Goal: Information Seeking & Learning: Learn about a topic

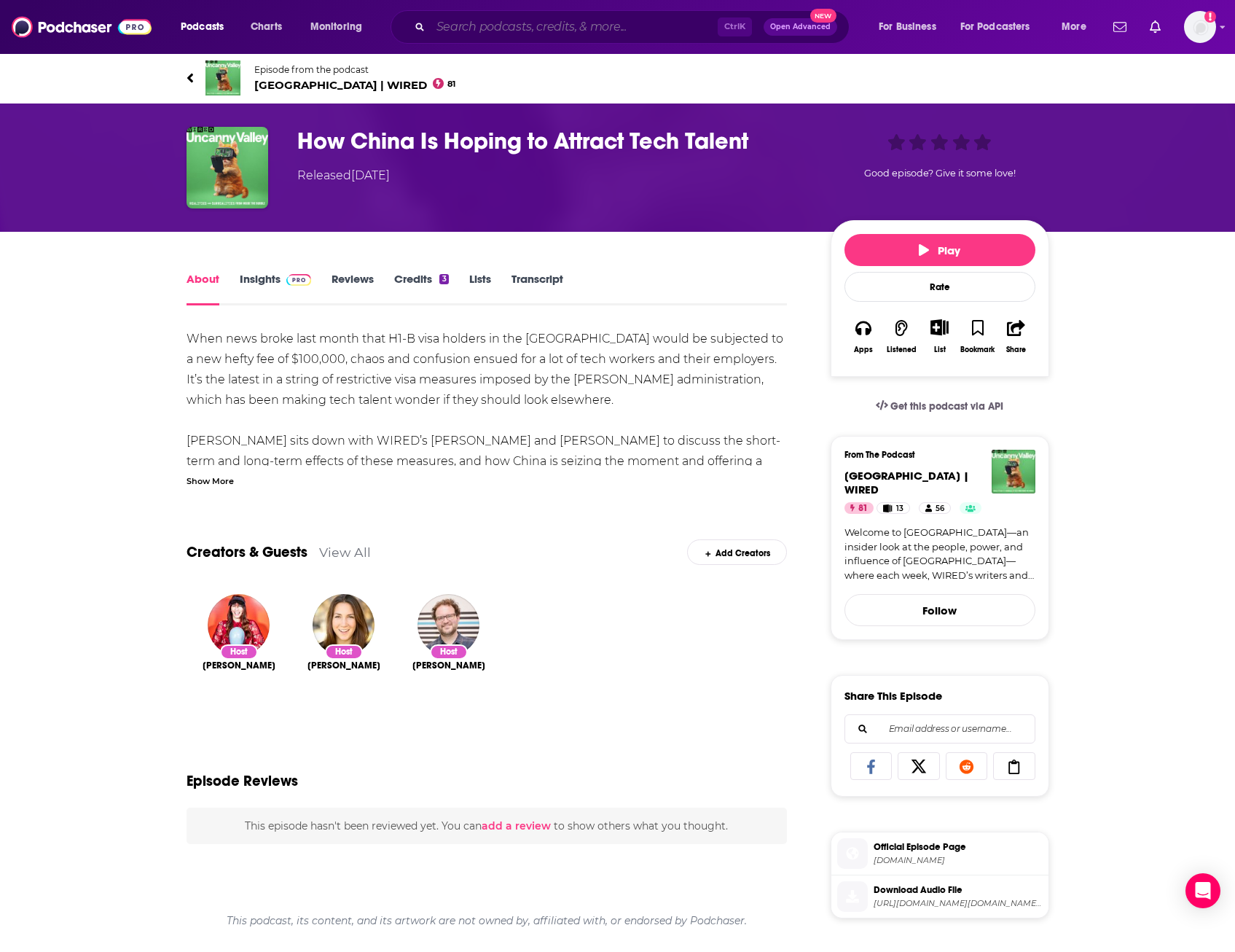
click at [497, 27] on input "Search podcasts, credits, & more..." at bounding box center [574, 27] width 287 height 23
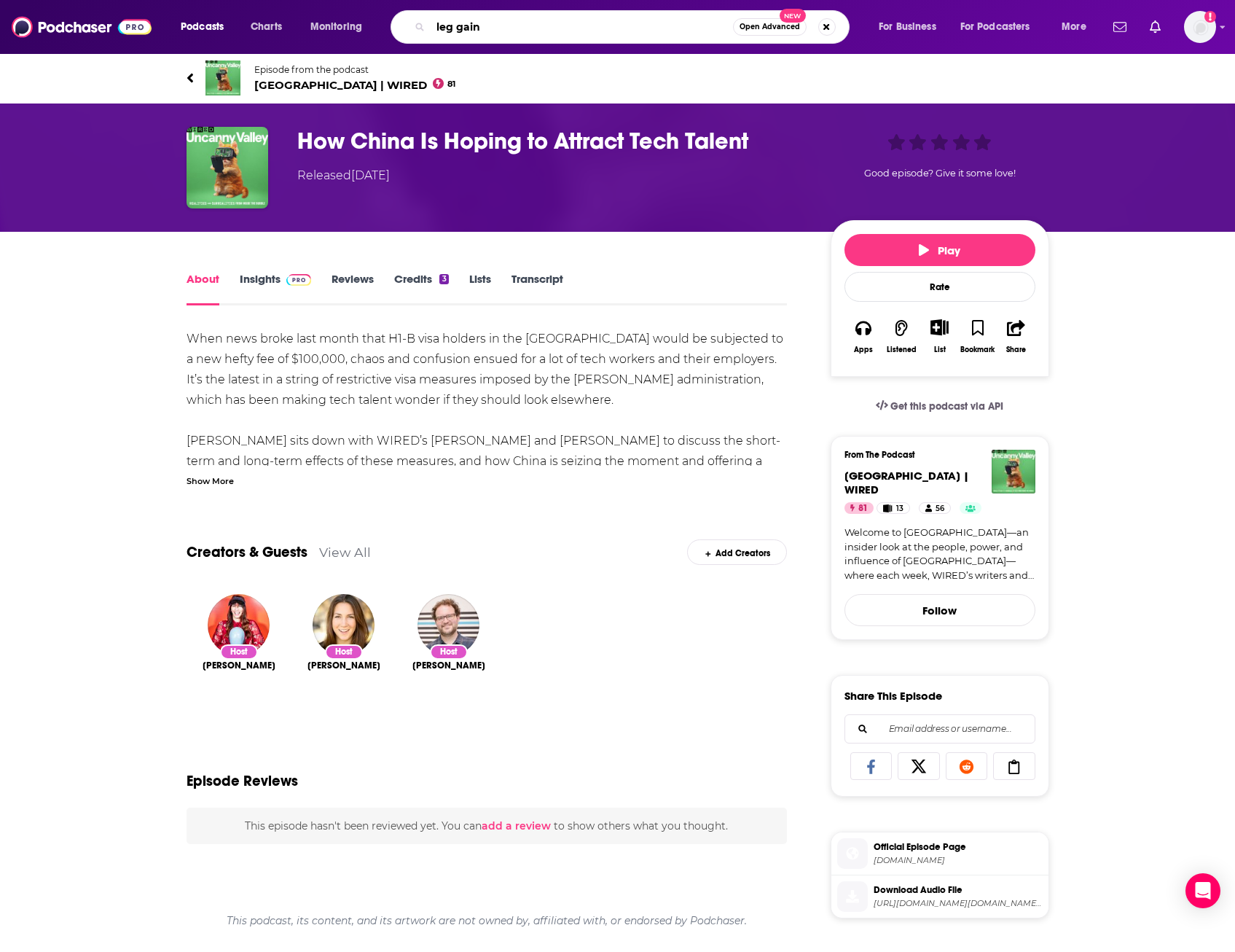
type input "leg gains"
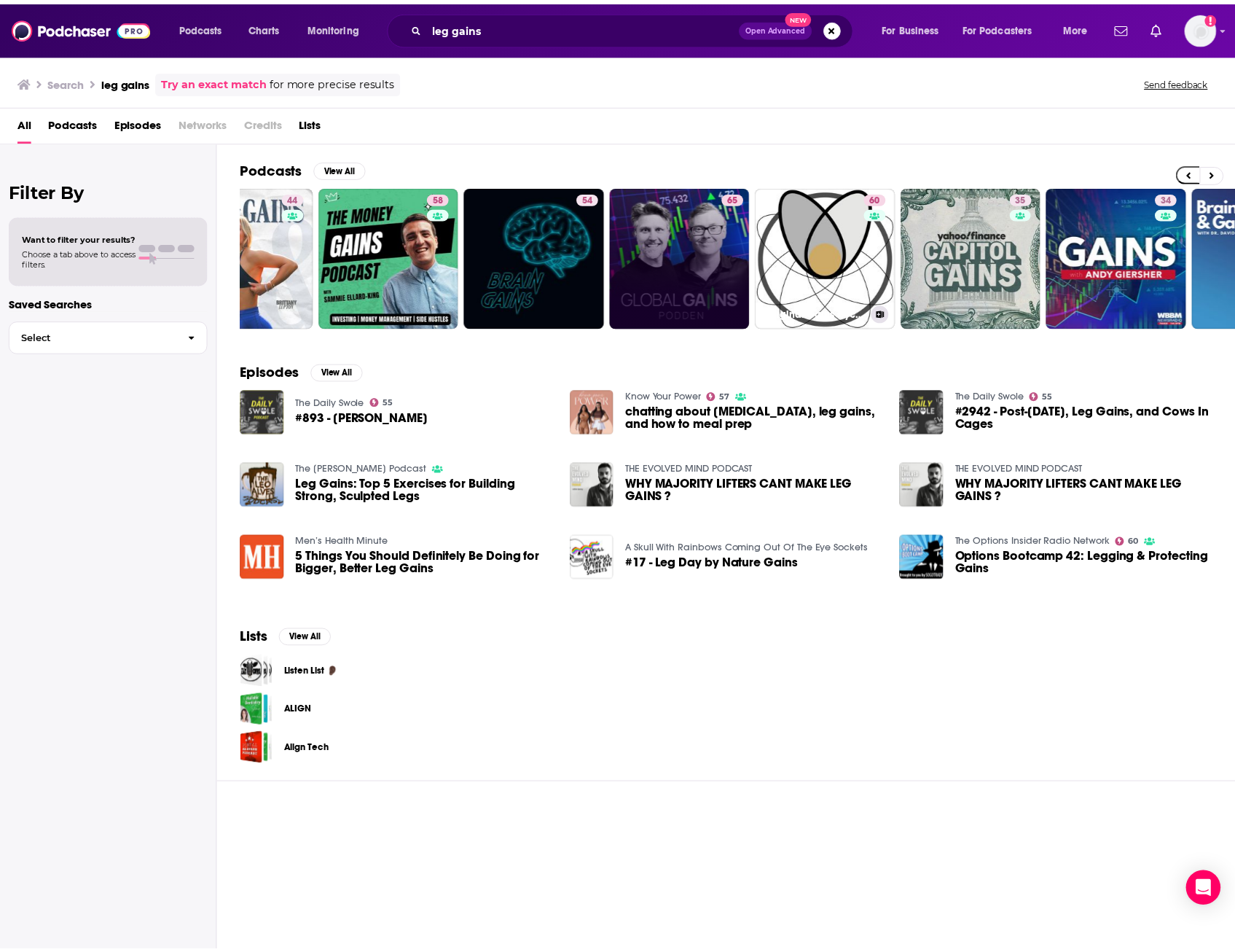
scroll to position [0, 76]
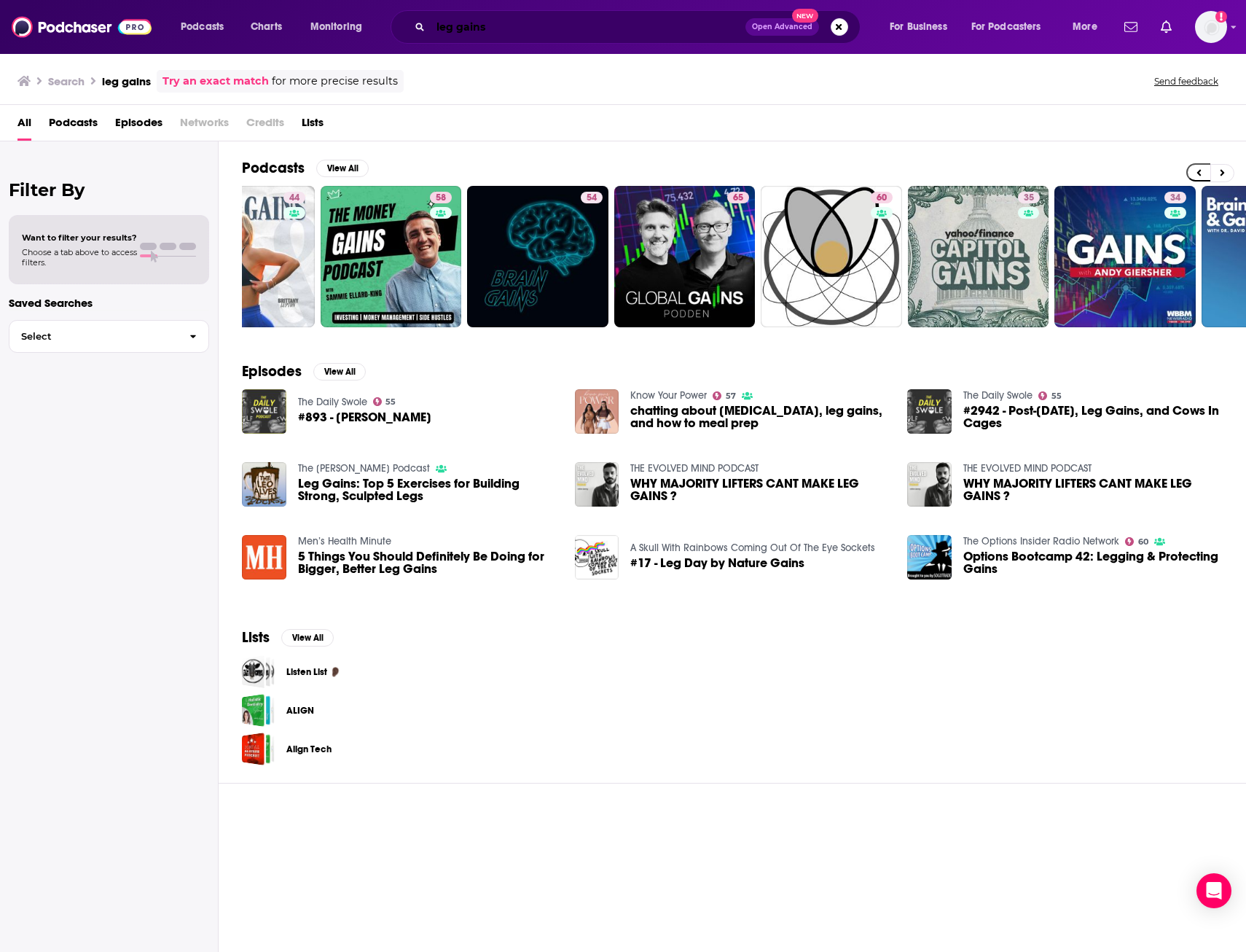
click at [490, 26] on input "leg gains" at bounding box center [587, 27] width 315 height 23
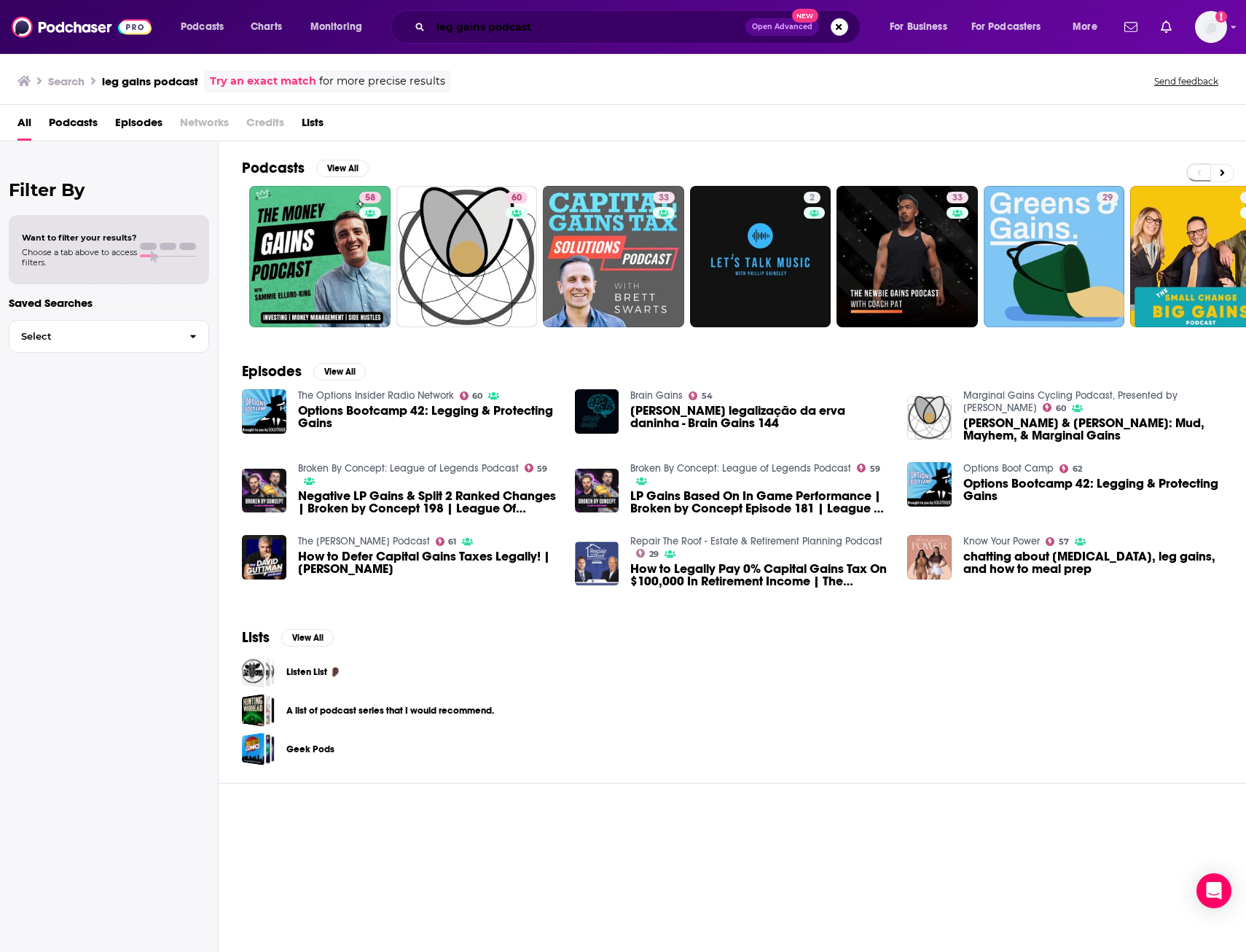
click at [567, 30] on input "leg gains podcast" at bounding box center [587, 27] width 315 height 23
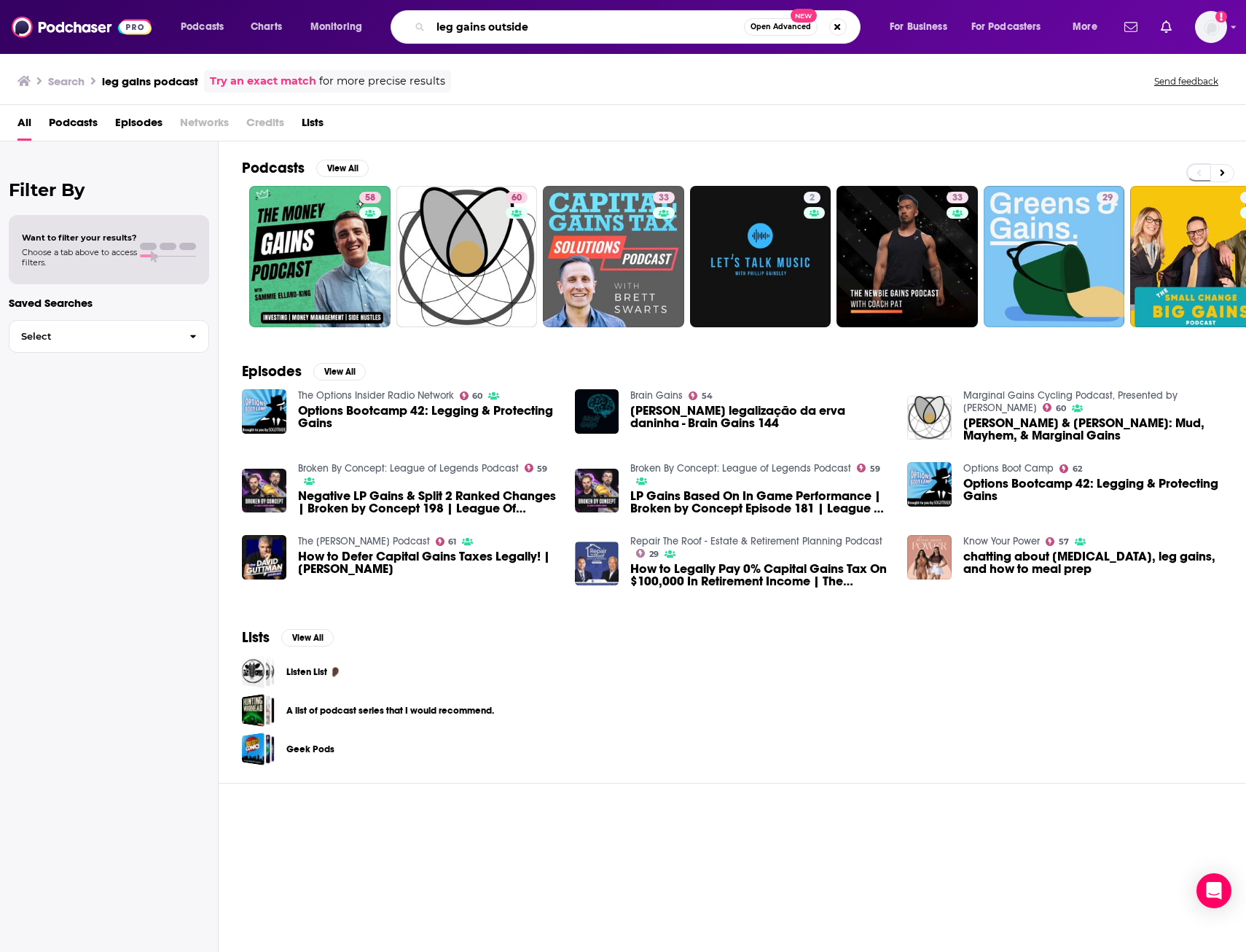
type input "leg gains outside"
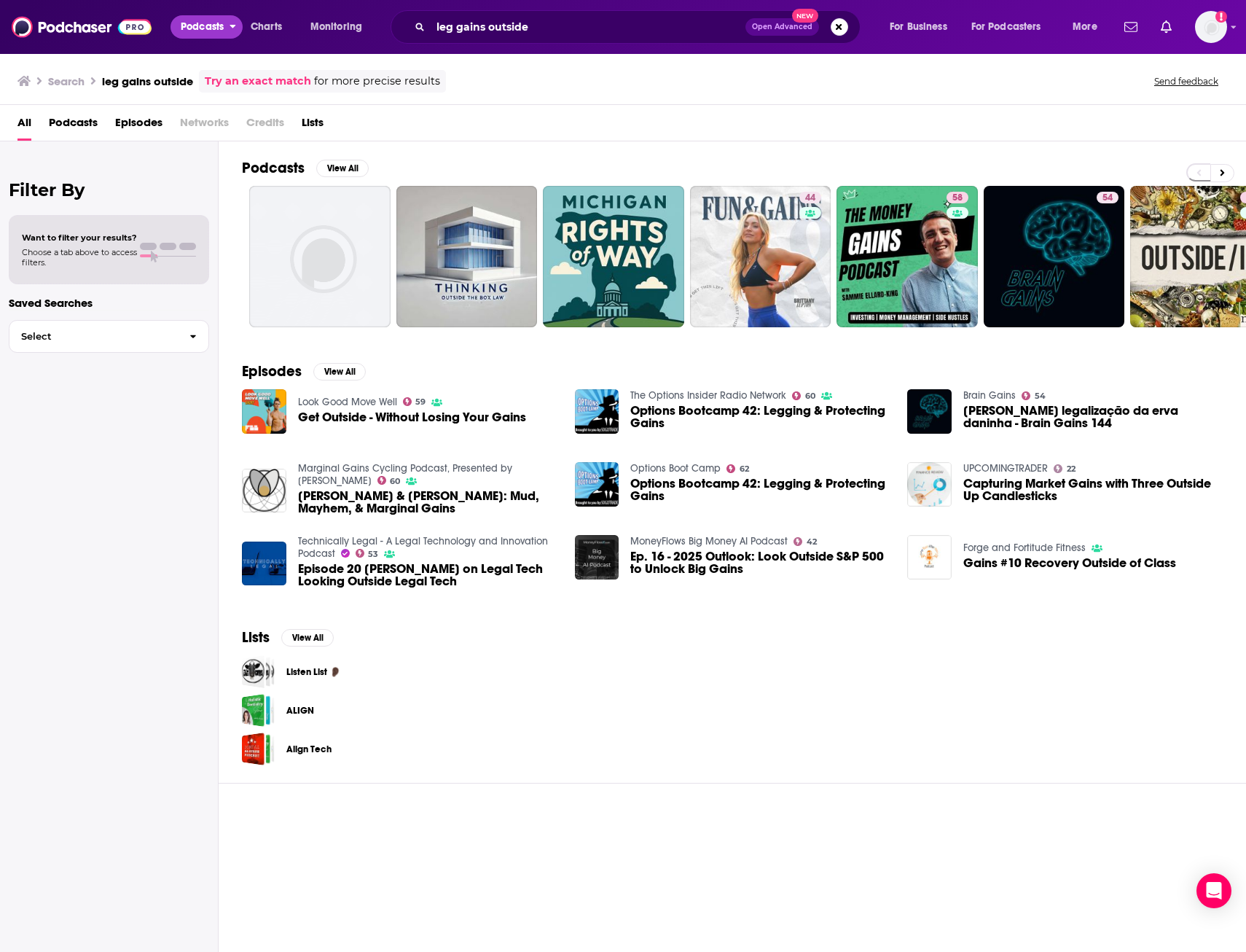
click at [211, 28] on span "Podcasts" at bounding box center [202, 27] width 43 height 21
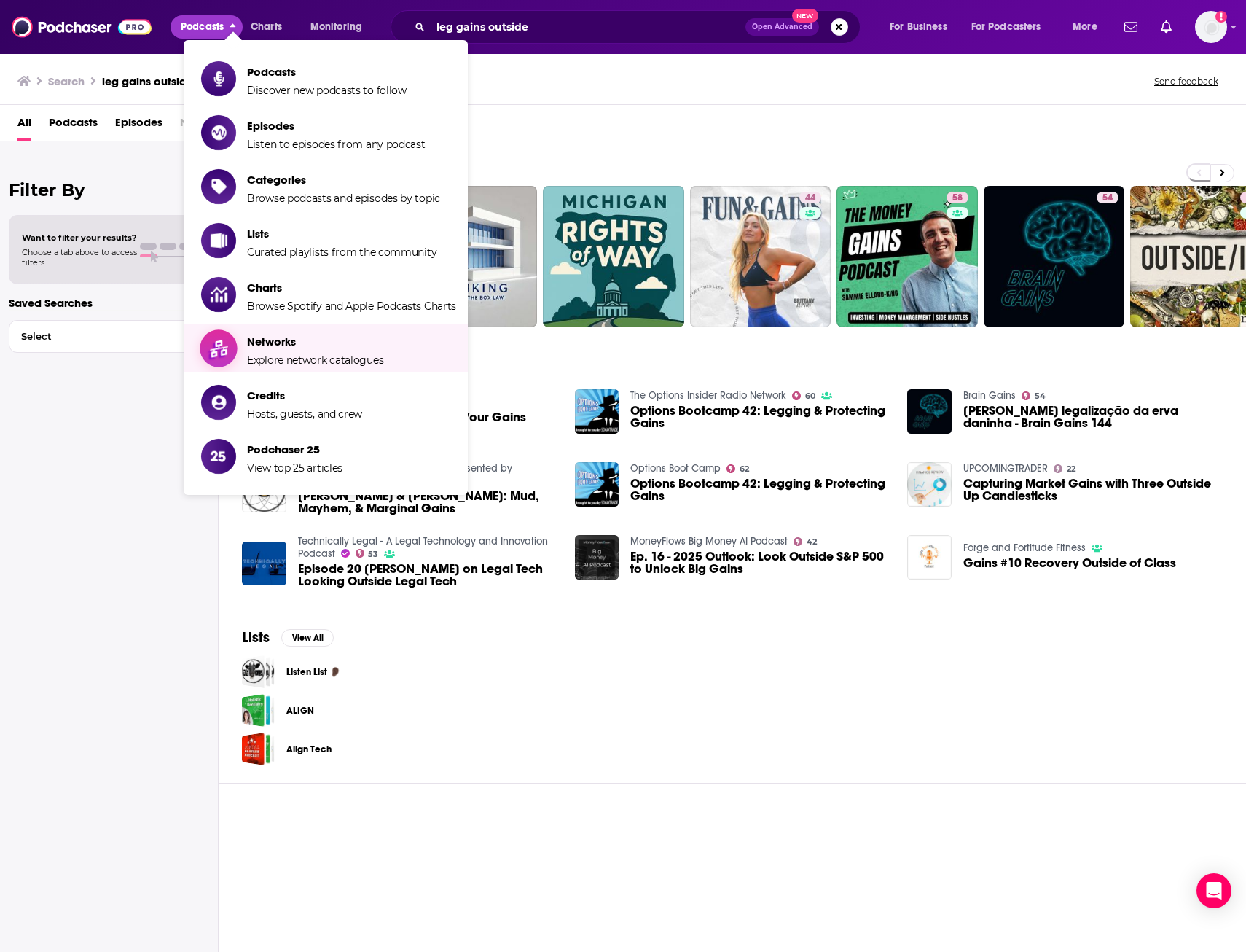
click at [282, 351] on span "Networks Explore network catalogues" at bounding box center [315, 348] width 136 height 37
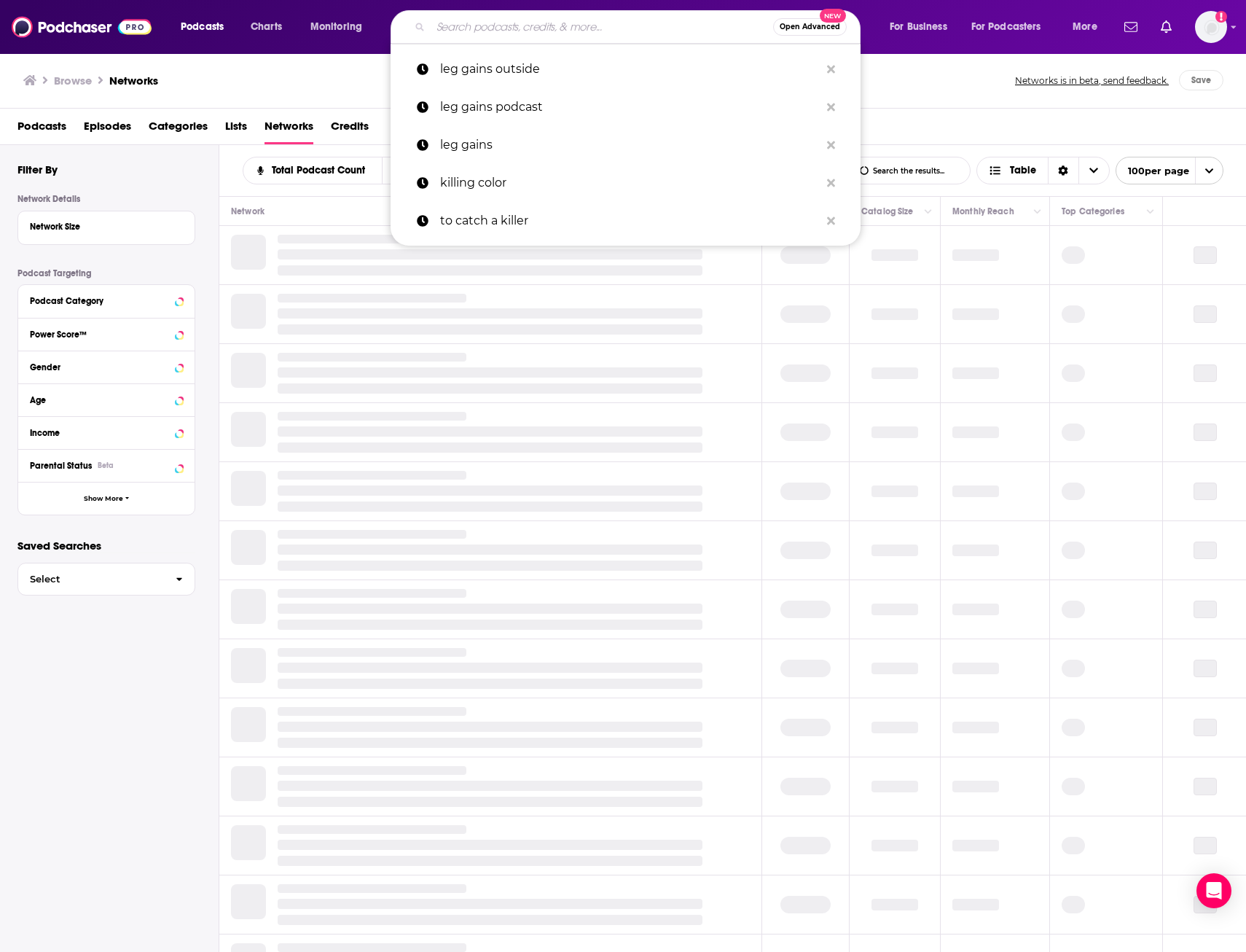
click at [499, 32] on input "Search podcasts, credits, & more..." at bounding box center [601, 27] width 342 height 23
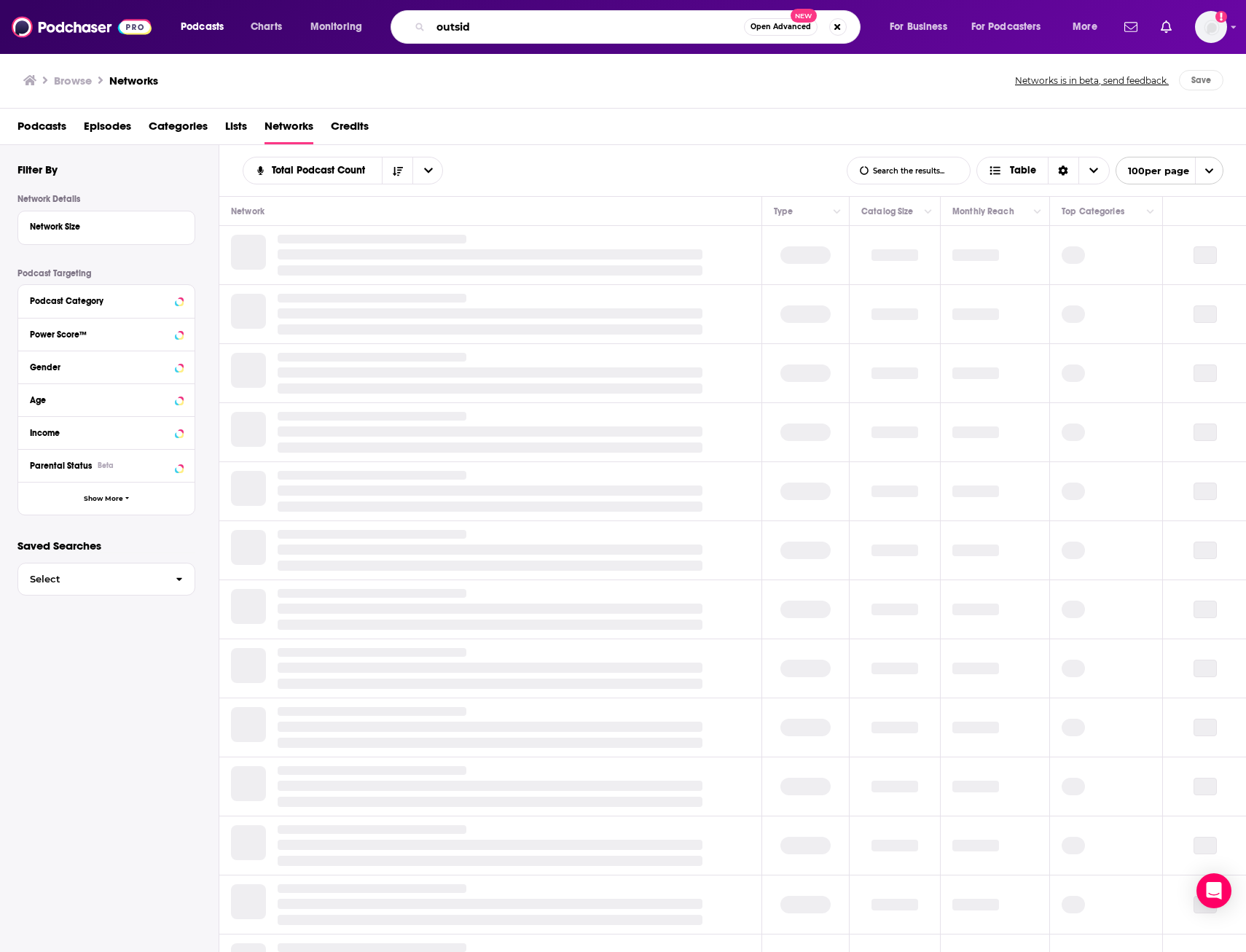
type input "outside"
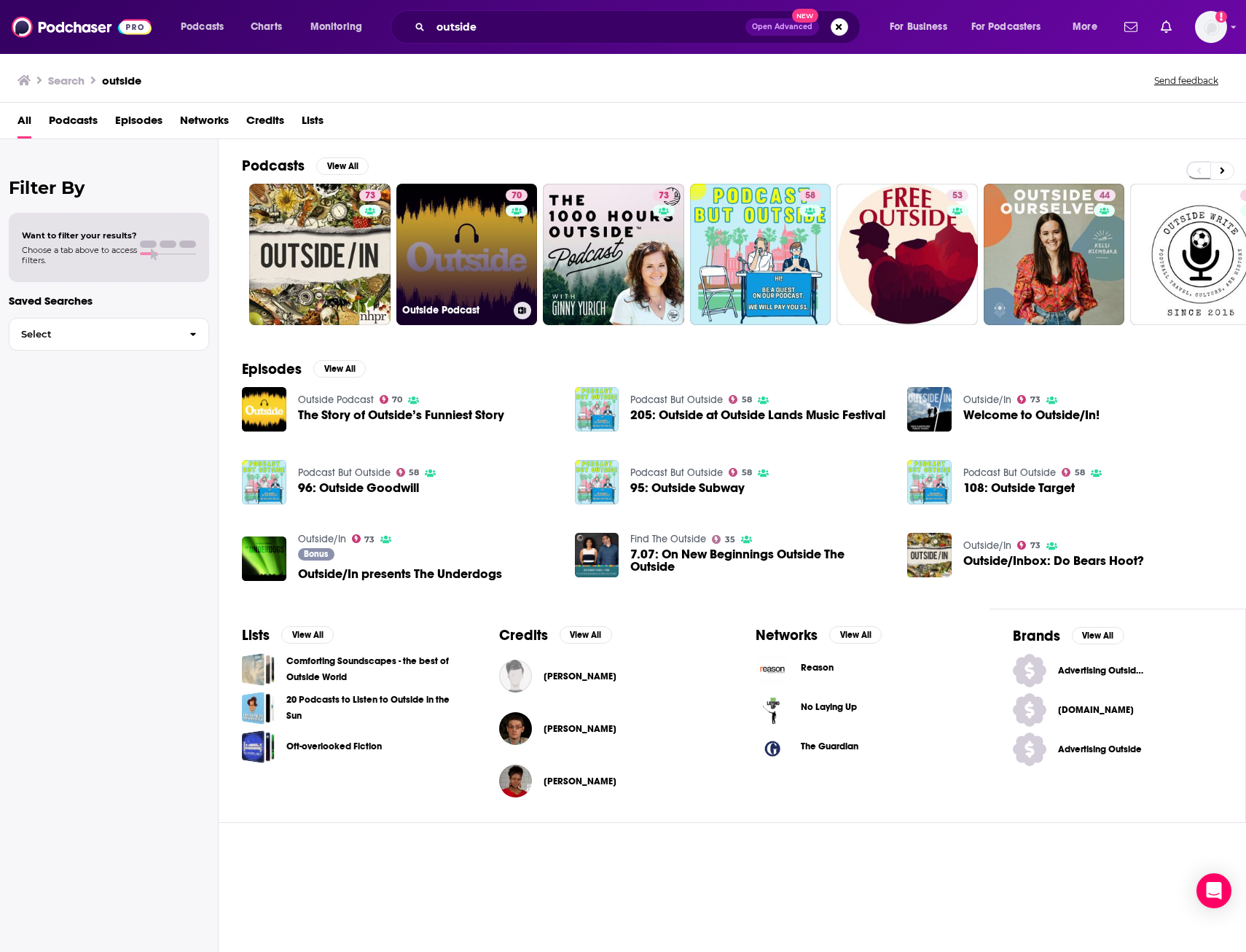
click at [460, 238] on link "70 Outside Podcast" at bounding box center [467, 254] width 142 height 142
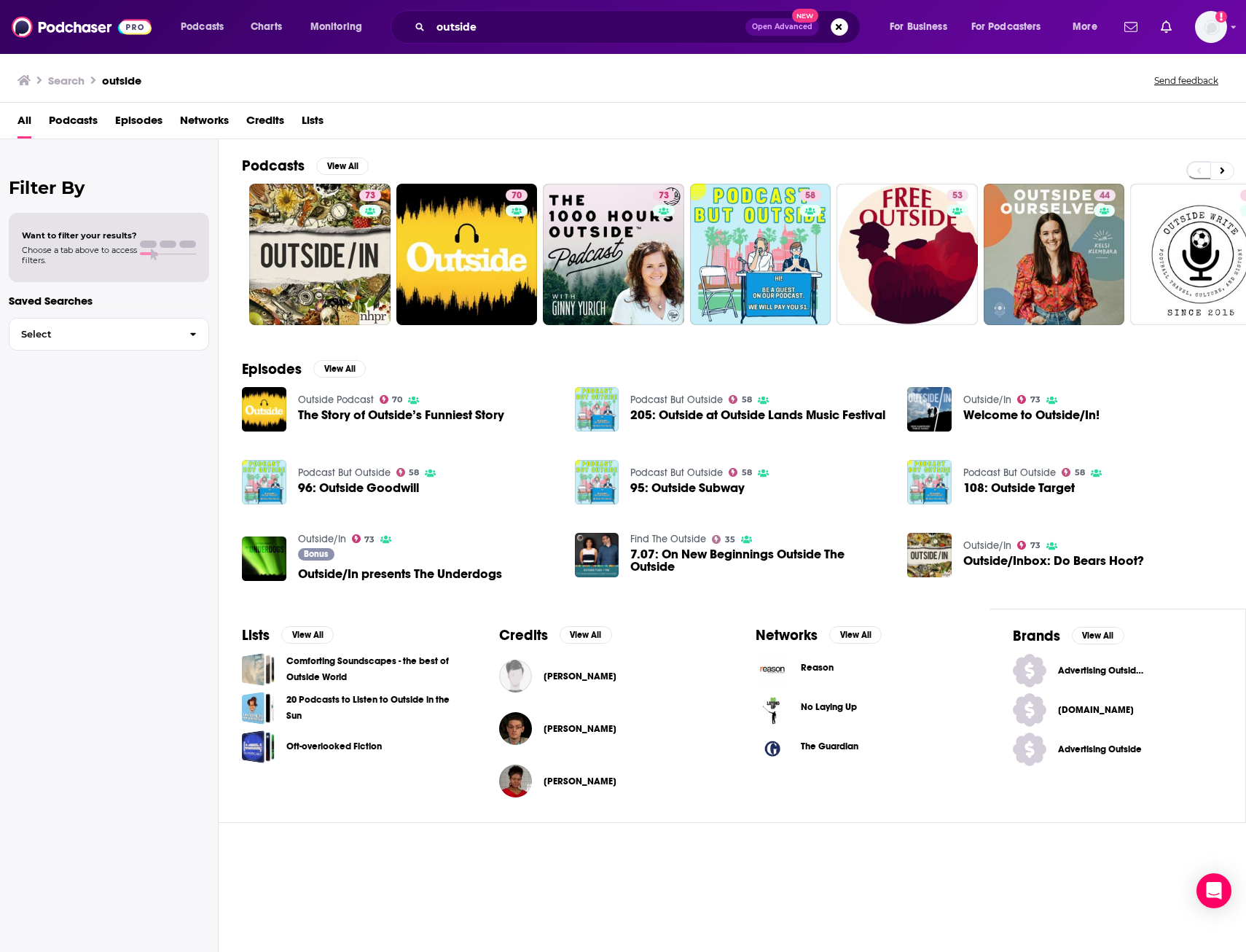
click at [218, 117] on span "Networks" at bounding box center [204, 123] width 49 height 30
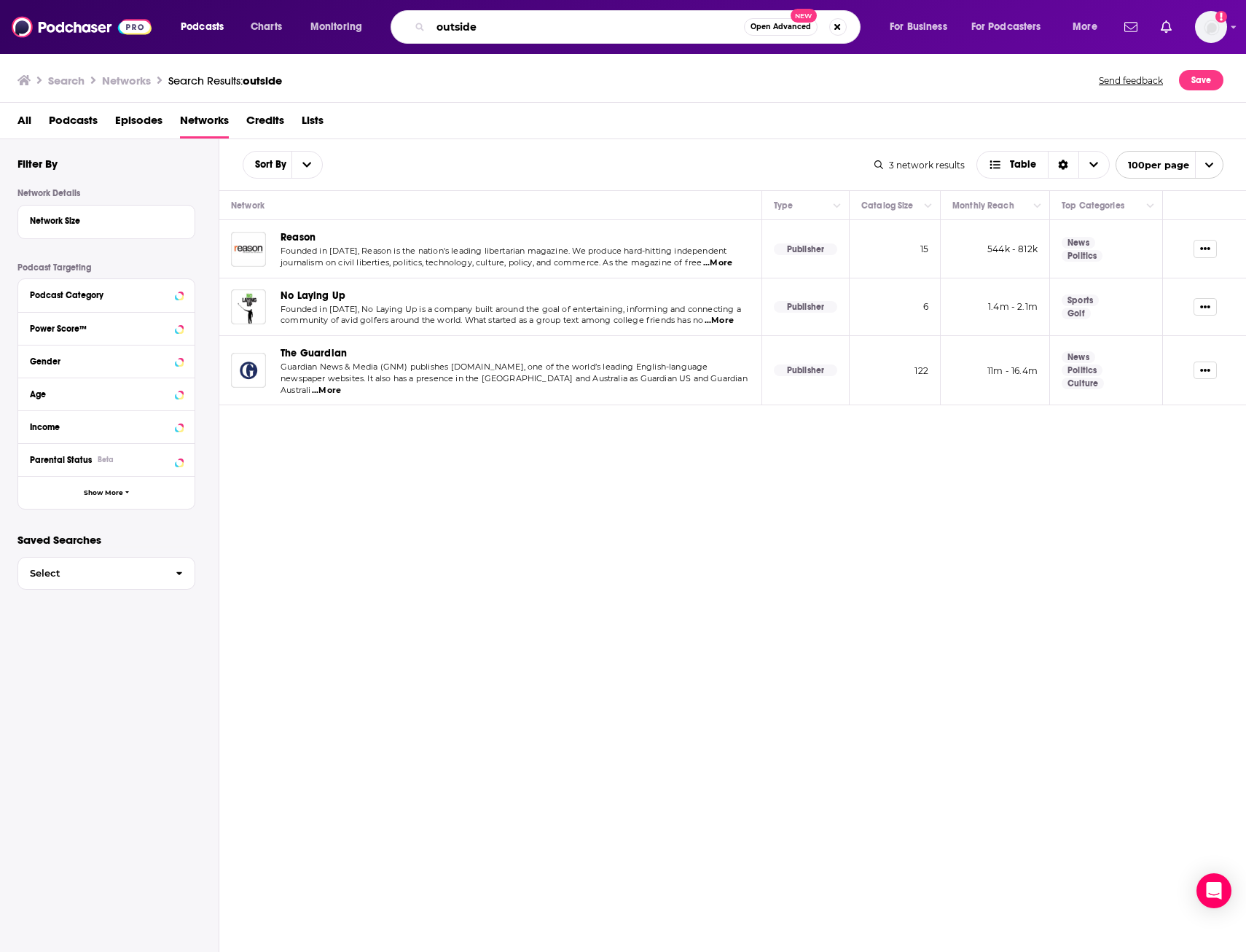
click at [488, 24] on input "outside" at bounding box center [587, 27] width 313 height 23
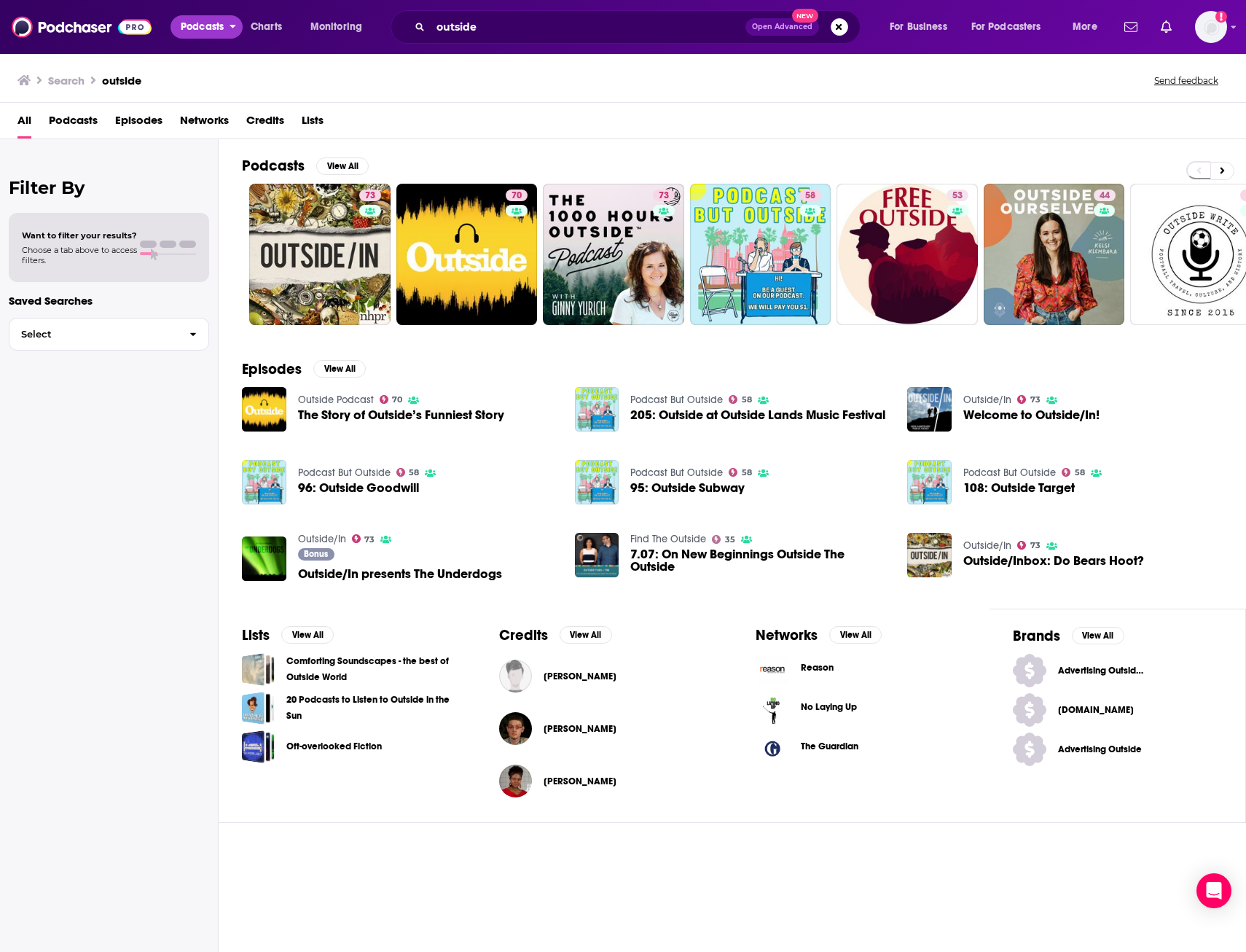
click at [199, 20] on span "Podcasts" at bounding box center [202, 27] width 43 height 21
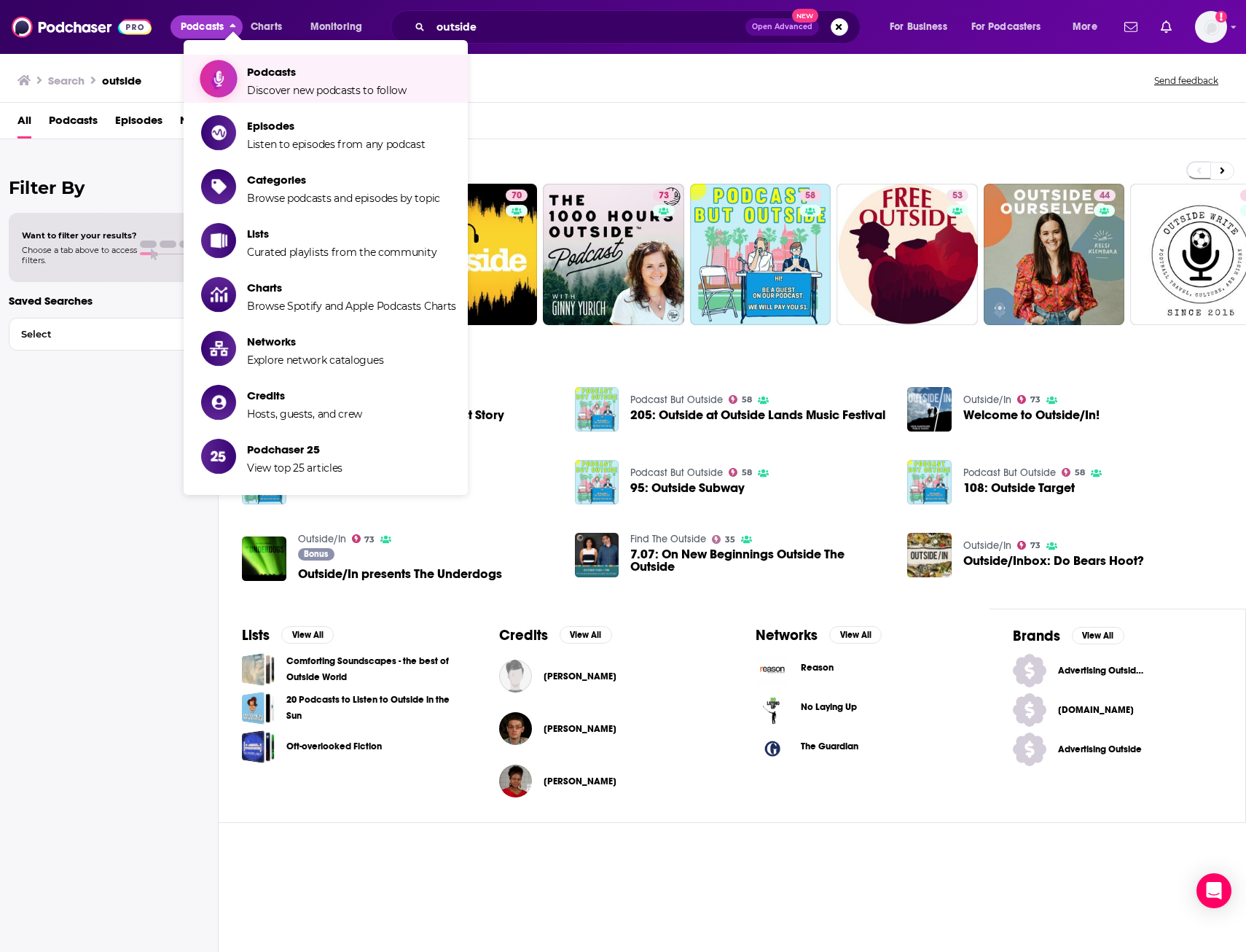
click at [250, 73] on span "Podcasts" at bounding box center [327, 71] width 160 height 14
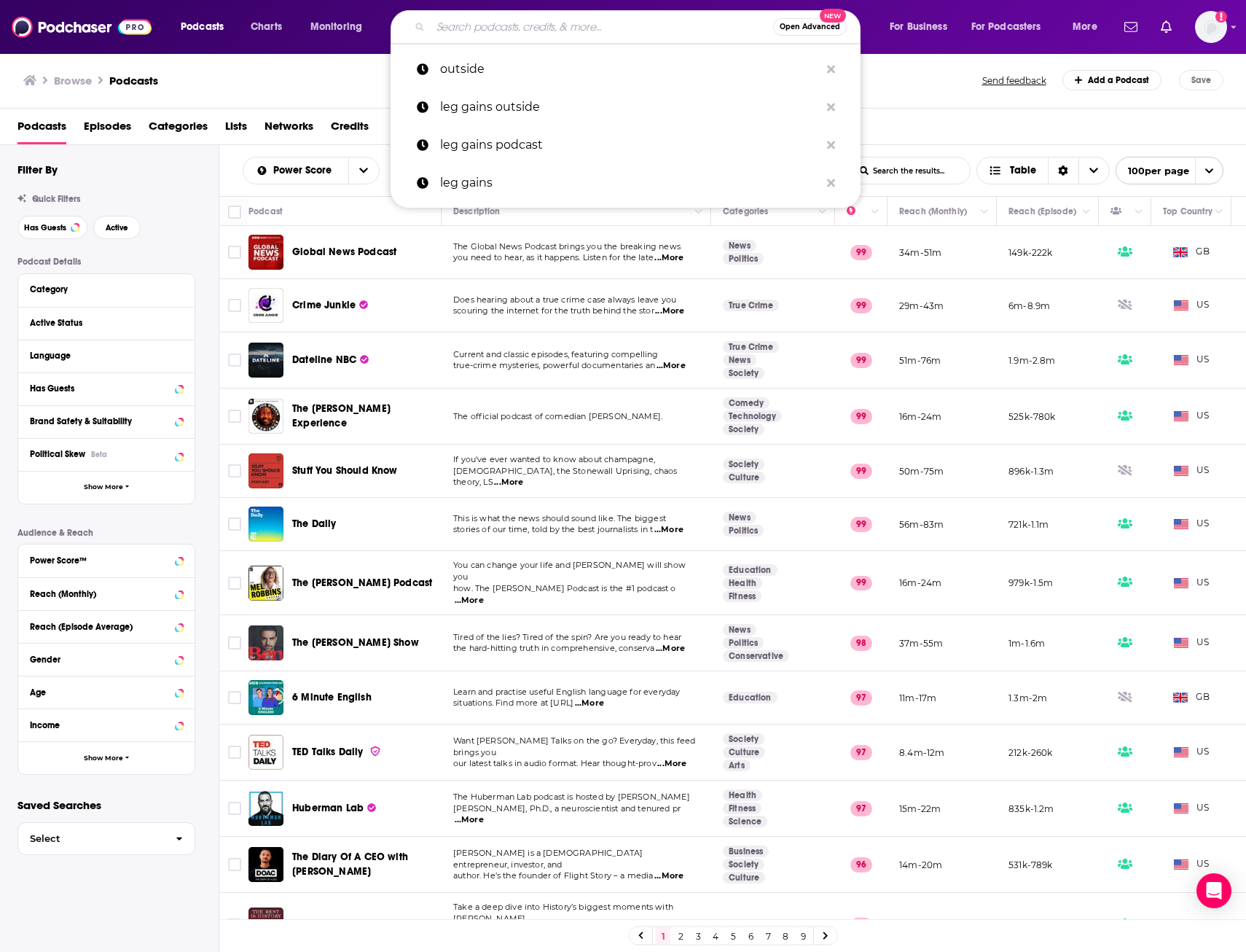
click at [472, 32] on input "Search podcasts, credits, & more..." at bounding box center [601, 27] width 342 height 23
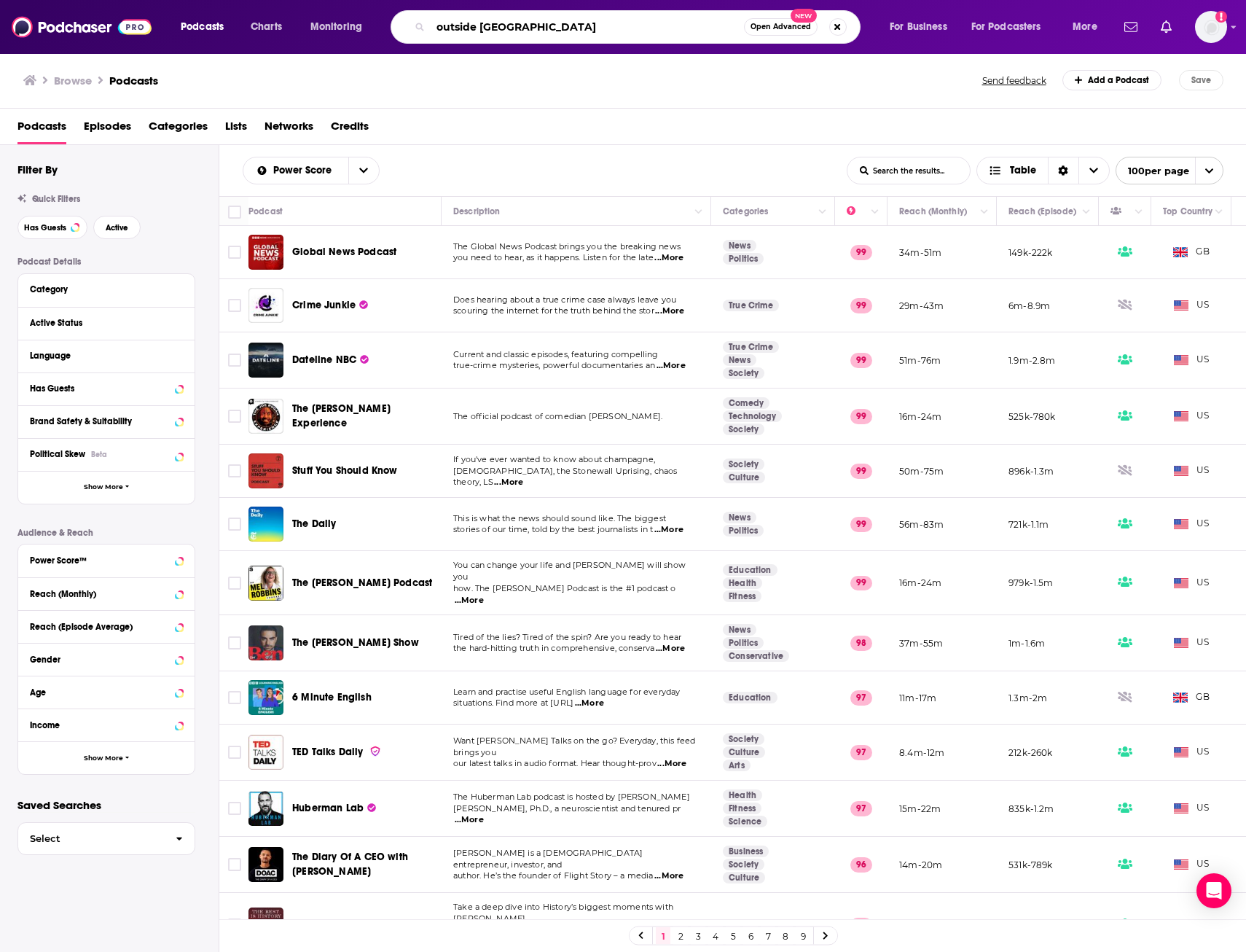
type input "outside podcast"
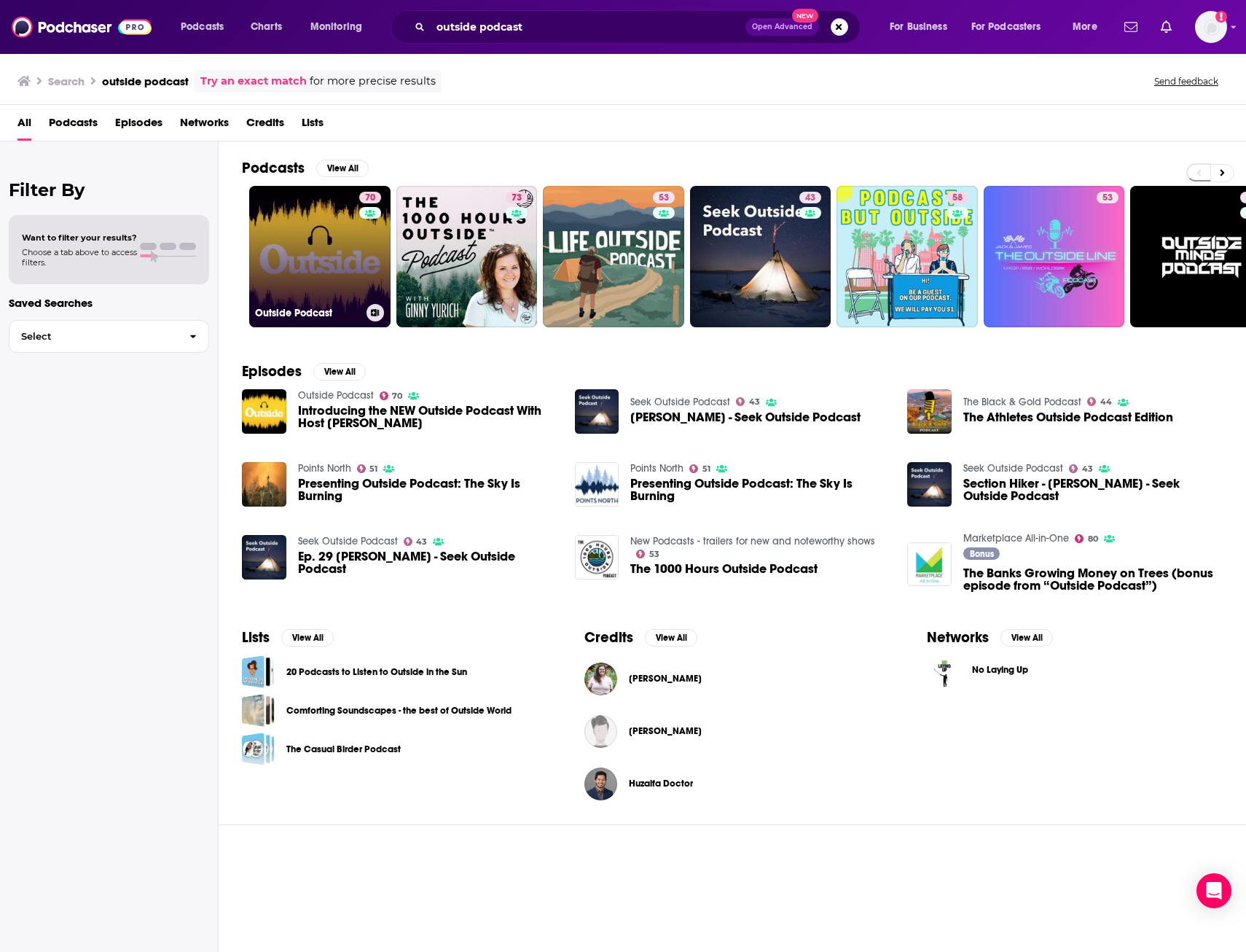
click at [304, 241] on link "70 Outside Podcast" at bounding box center [320, 256] width 142 height 142
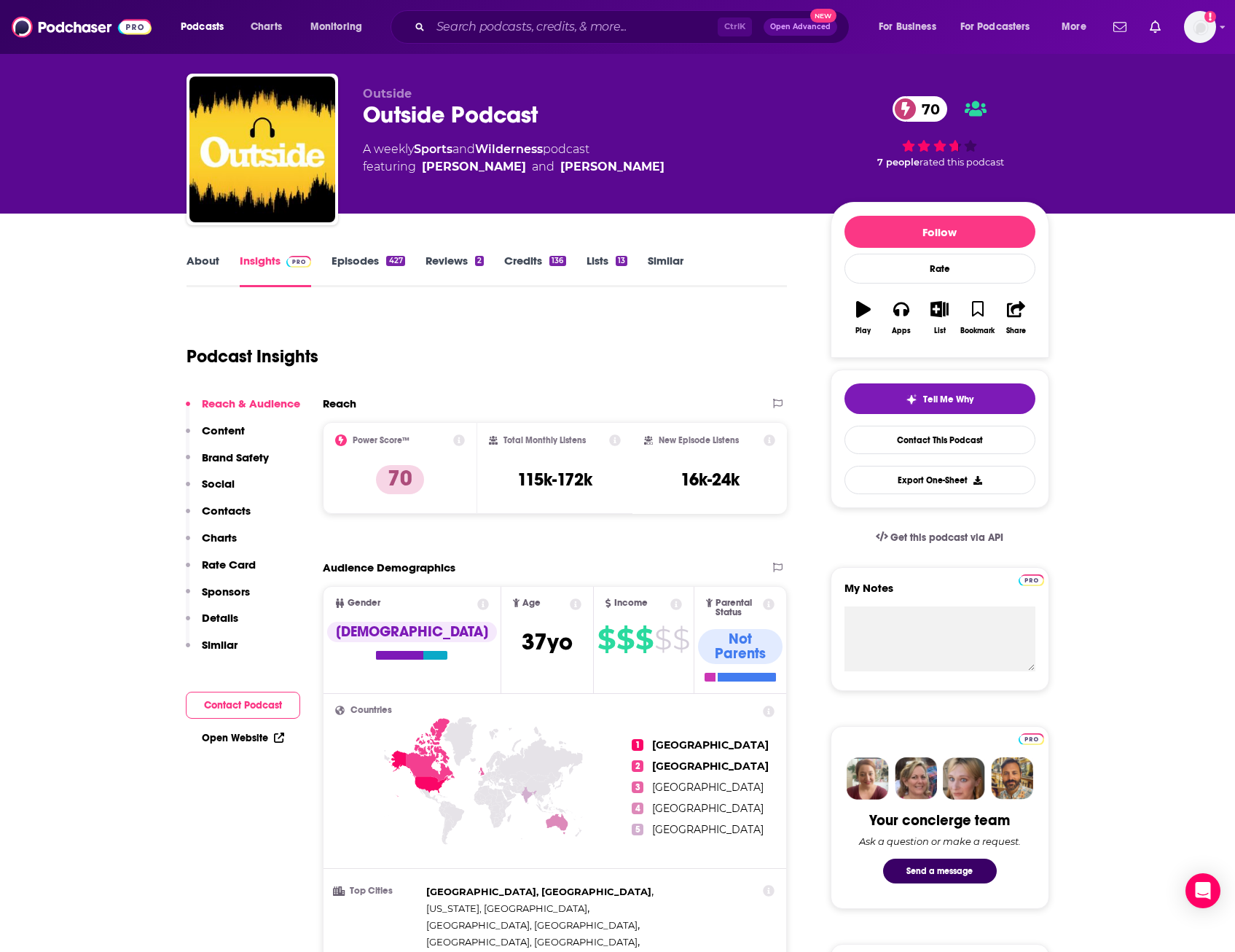
scroll to position [23, 0]
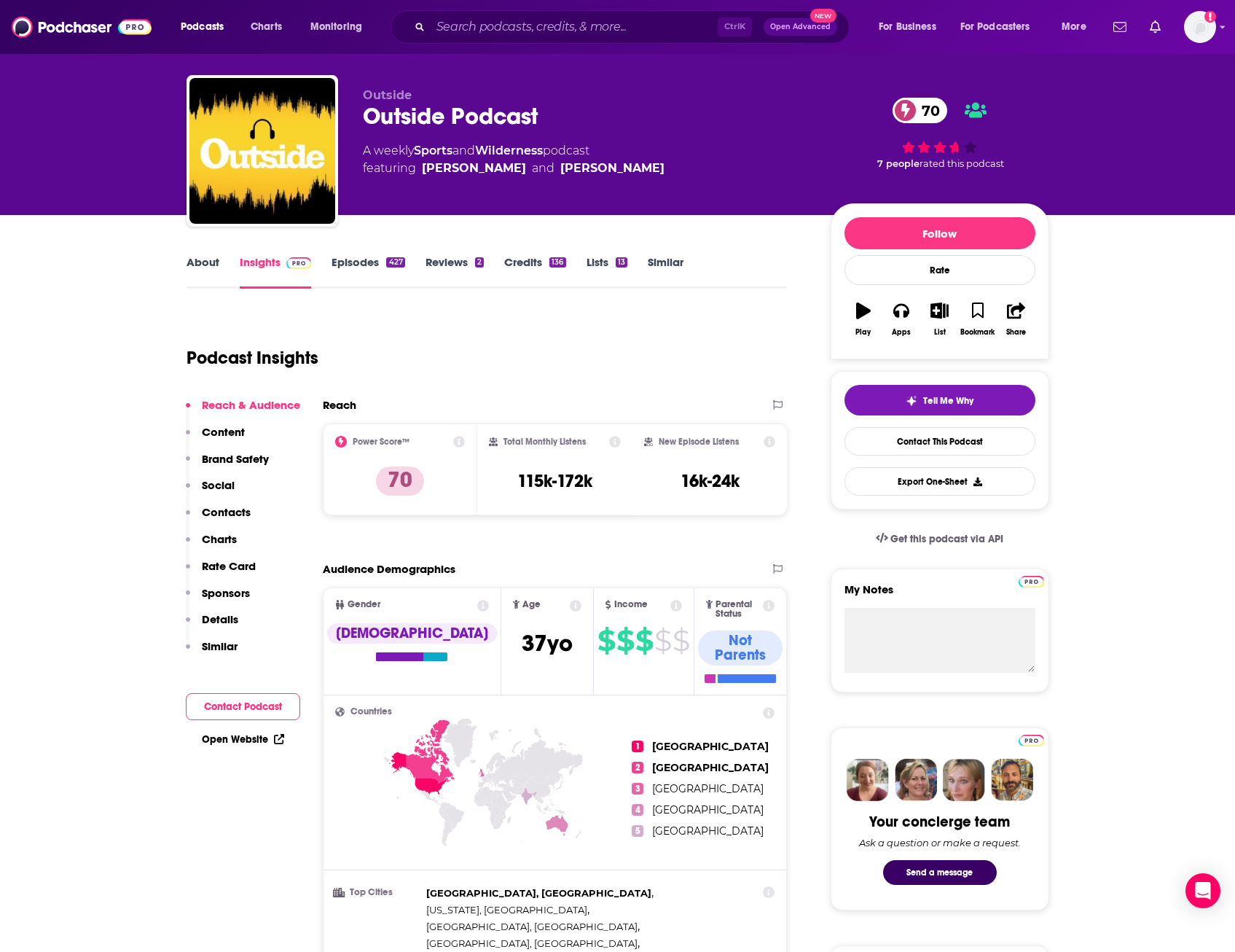
click at [209, 274] on link "About" at bounding box center [202, 272] width 33 height 34
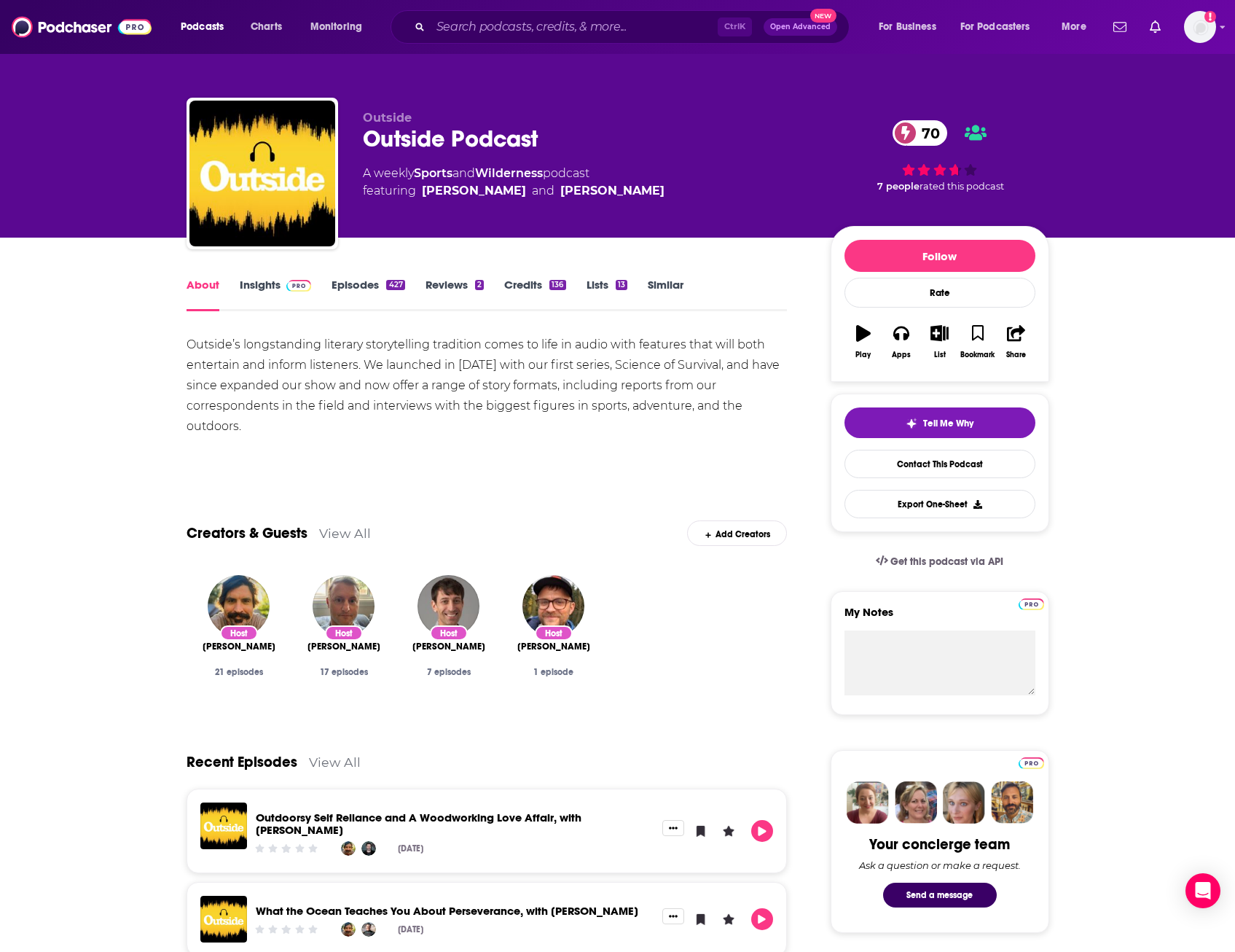
drag, startPoint x: 188, startPoint y: 345, endPoint x: 266, endPoint y: 420, distance: 108.2
click at [266, 420] on div "Outside’s longstanding literary storytelling tradition comes to life in audio w…" at bounding box center [487, 385] width 601 height 102
copy div "Outside’s longstanding literary storytelling tradition comes to life in audio w…"
click at [280, 293] on link "Insights" at bounding box center [276, 295] width 72 height 34
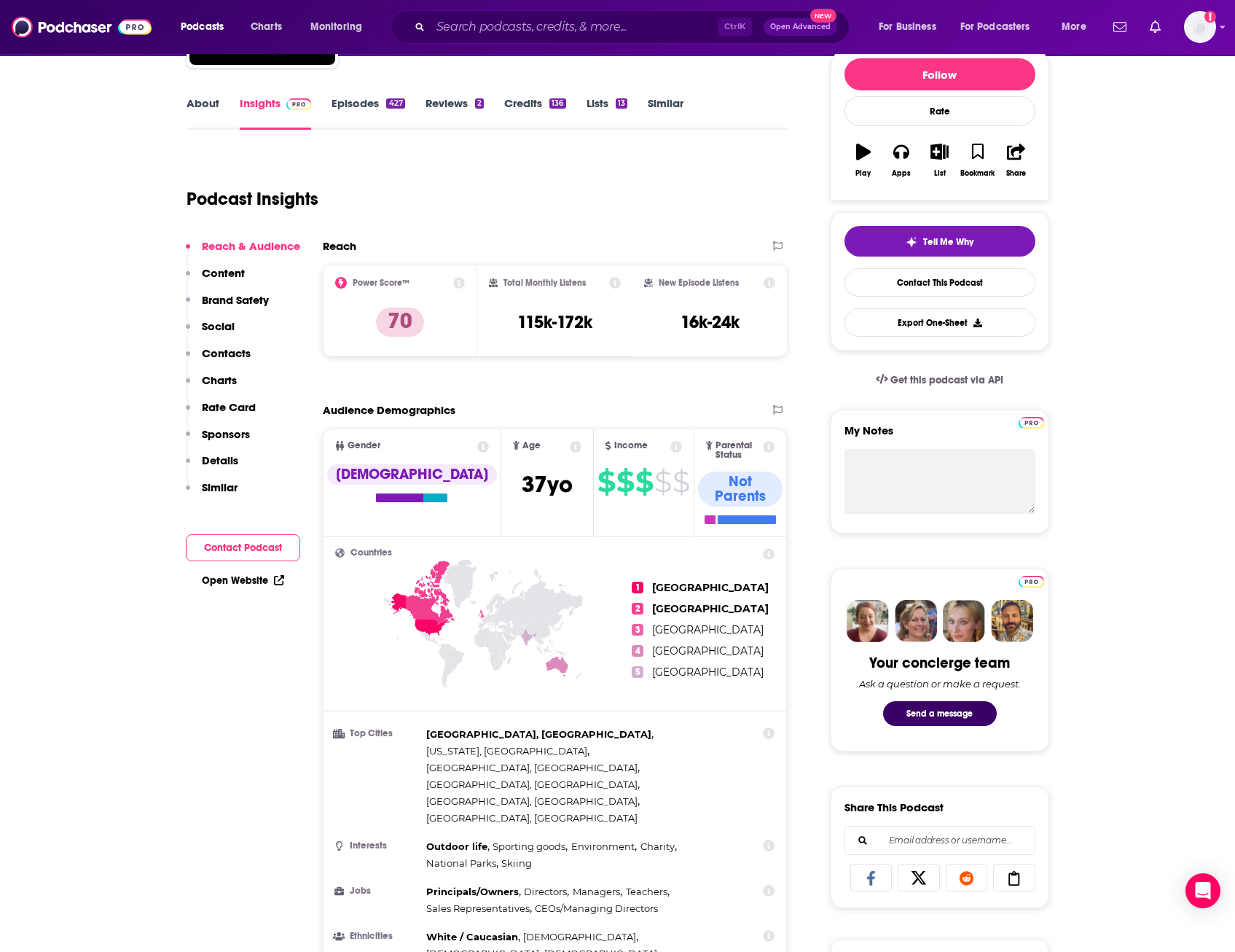
scroll to position [182, 0]
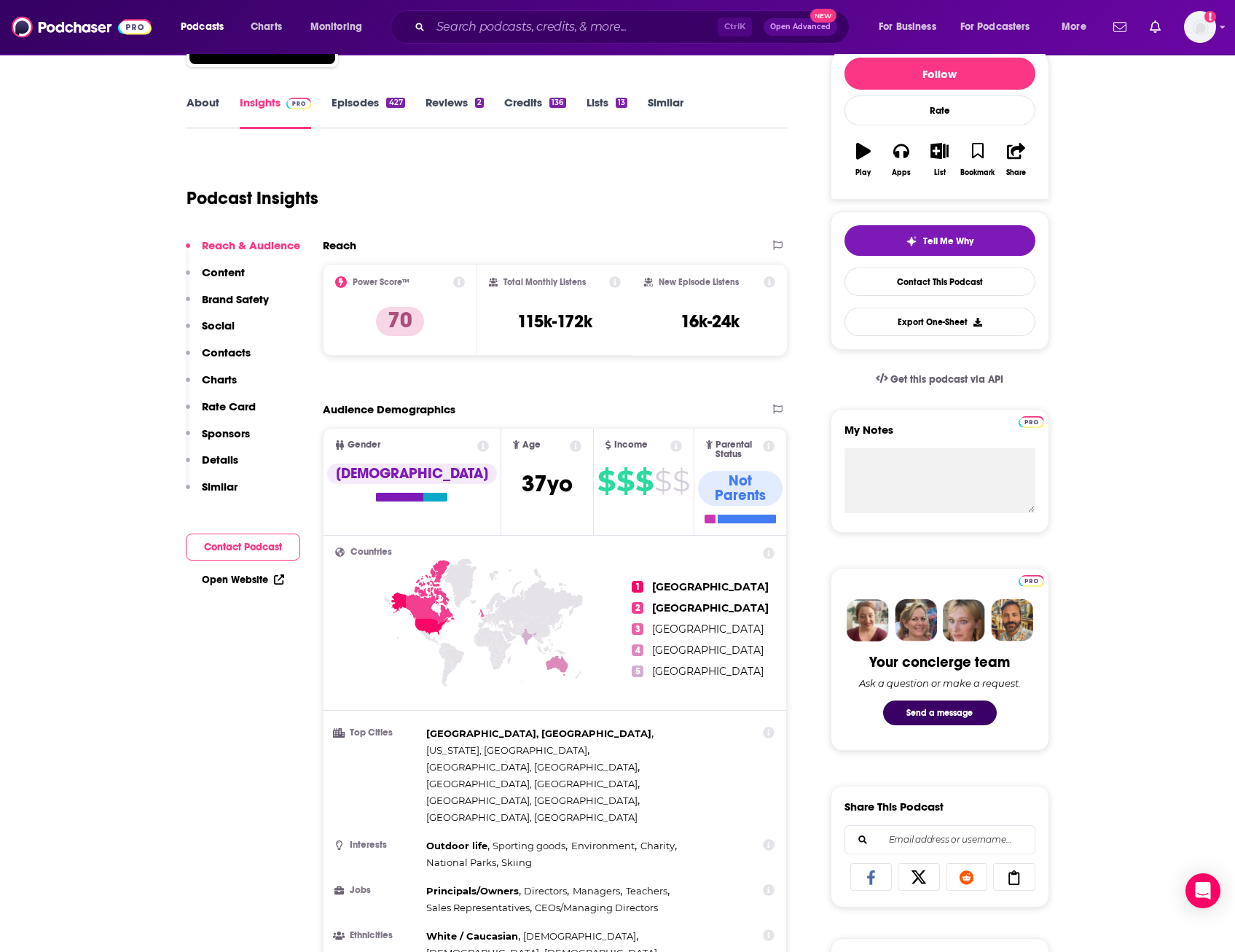
click at [670, 446] on icon at bounding box center [676, 446] width 12 height 12
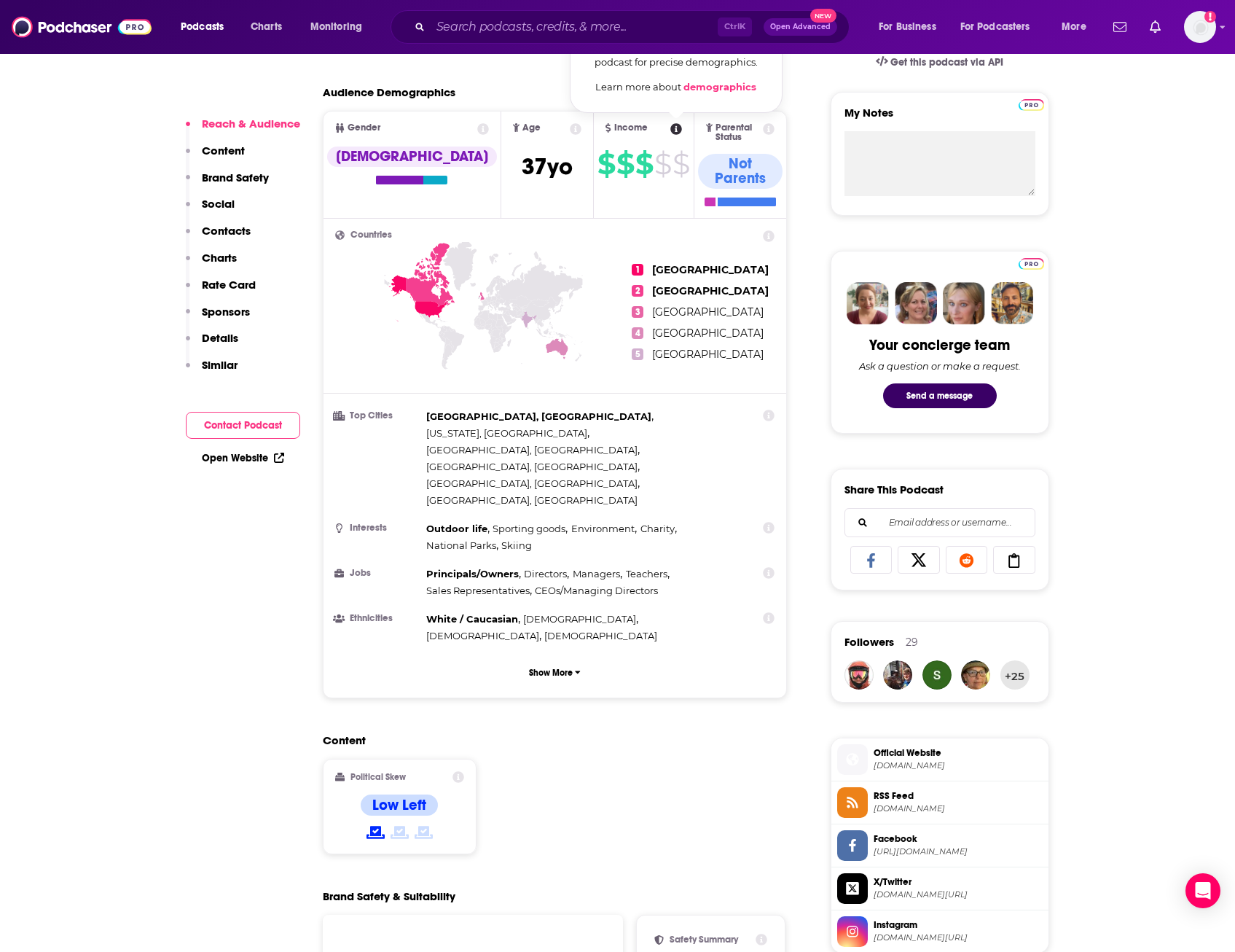
scroll to position [494, 0]
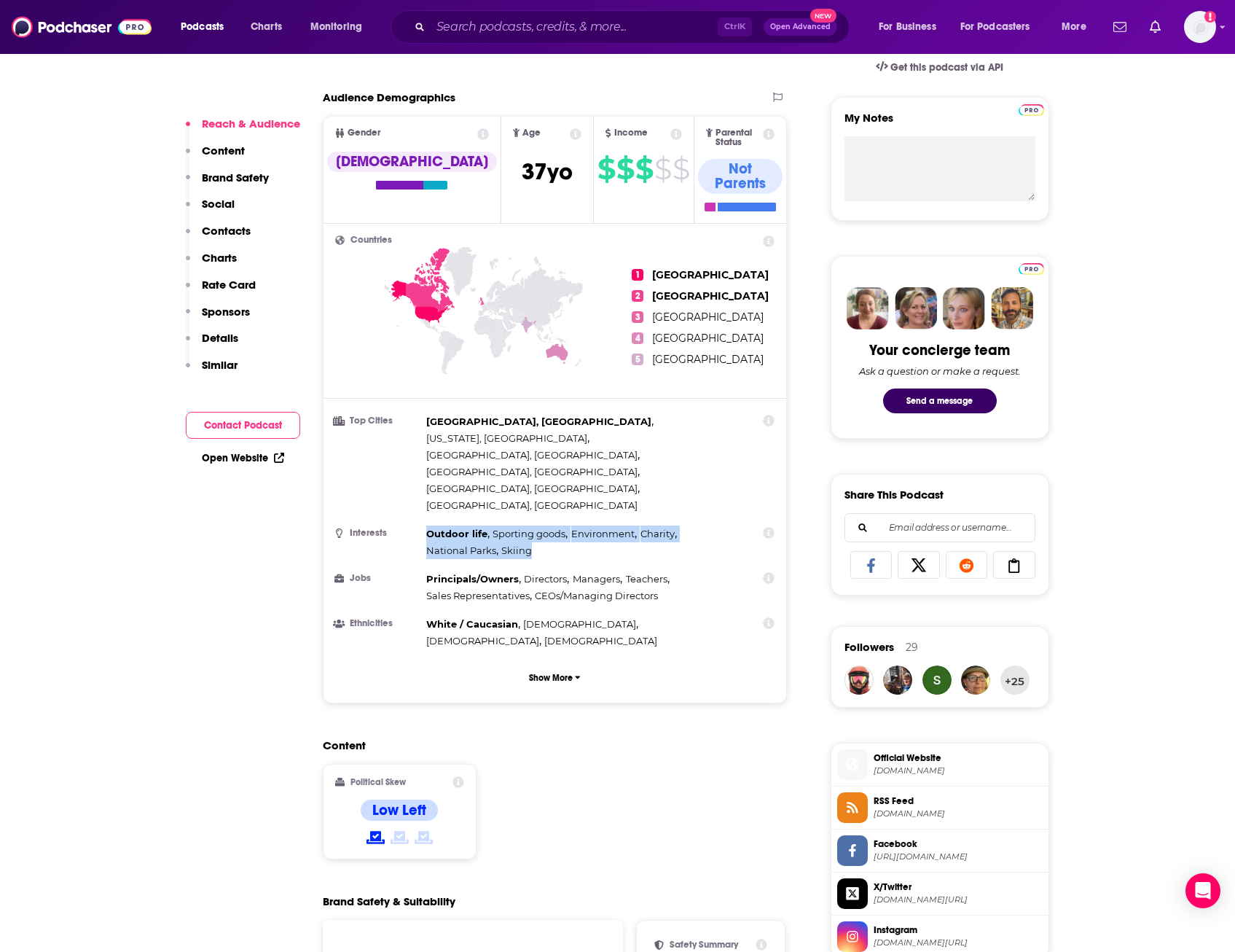
drag, startPoint x: 425, startPoint y: 445, endPoint x: 533, endPoint y: 471, distance: 111.1
click at [533, 526] on div "Outdoor life , Sporting goods , Environment , Charity , National Parks , Skiing" at bounding box center [582, 543] width 311 height 34
copy div "Outdoor life , Sporting goods , Environment , Charity , National Parks , Skiing"
click at [472, 33] on input "Search podcasts, credits, & more..." at bounding box center [574, 27] width 287 height 23
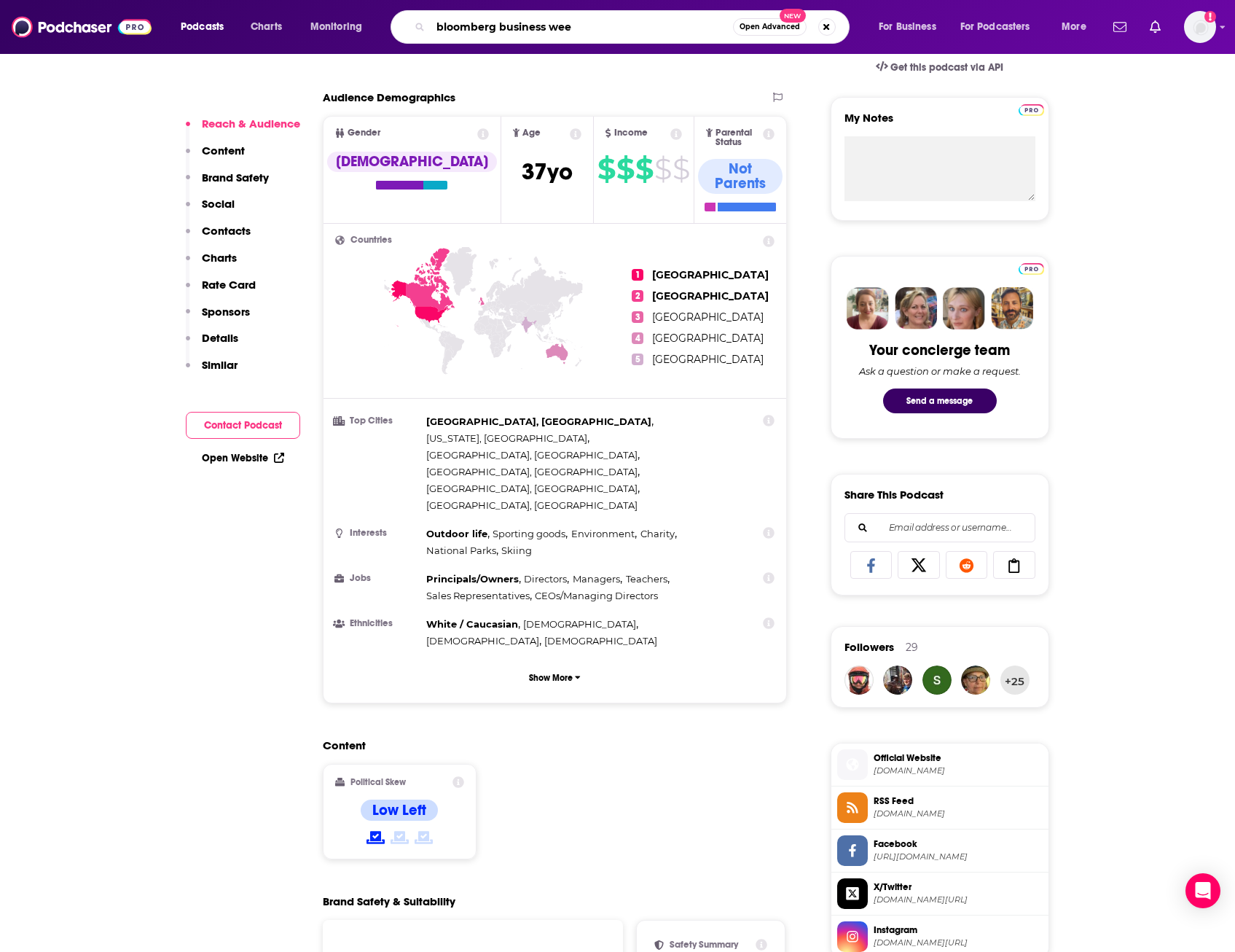
type input "bloomberg business week"
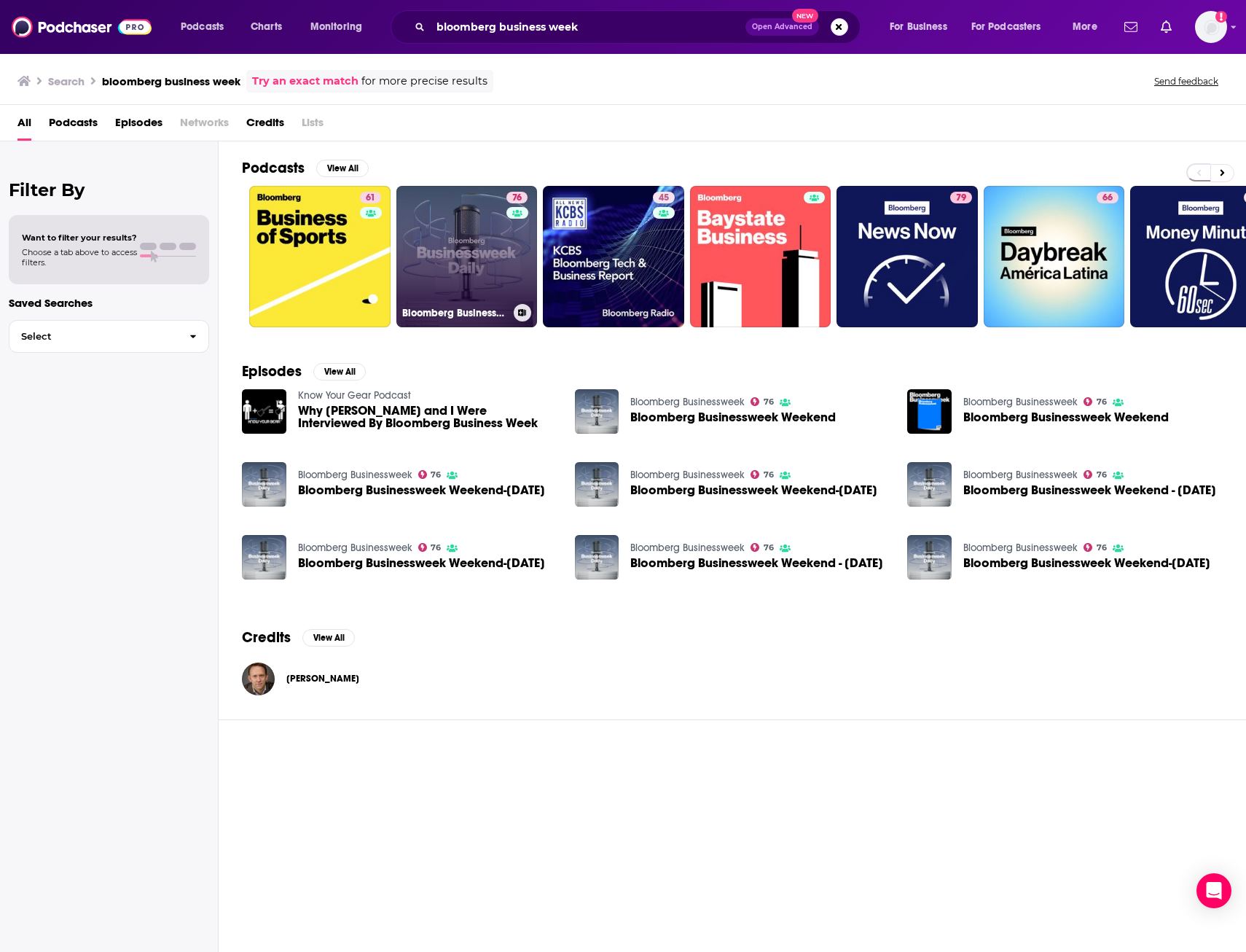
click at [450, 217] on link "76 Bloomberg Businessweek" at bounding box center [467, 256] width 142 height 142
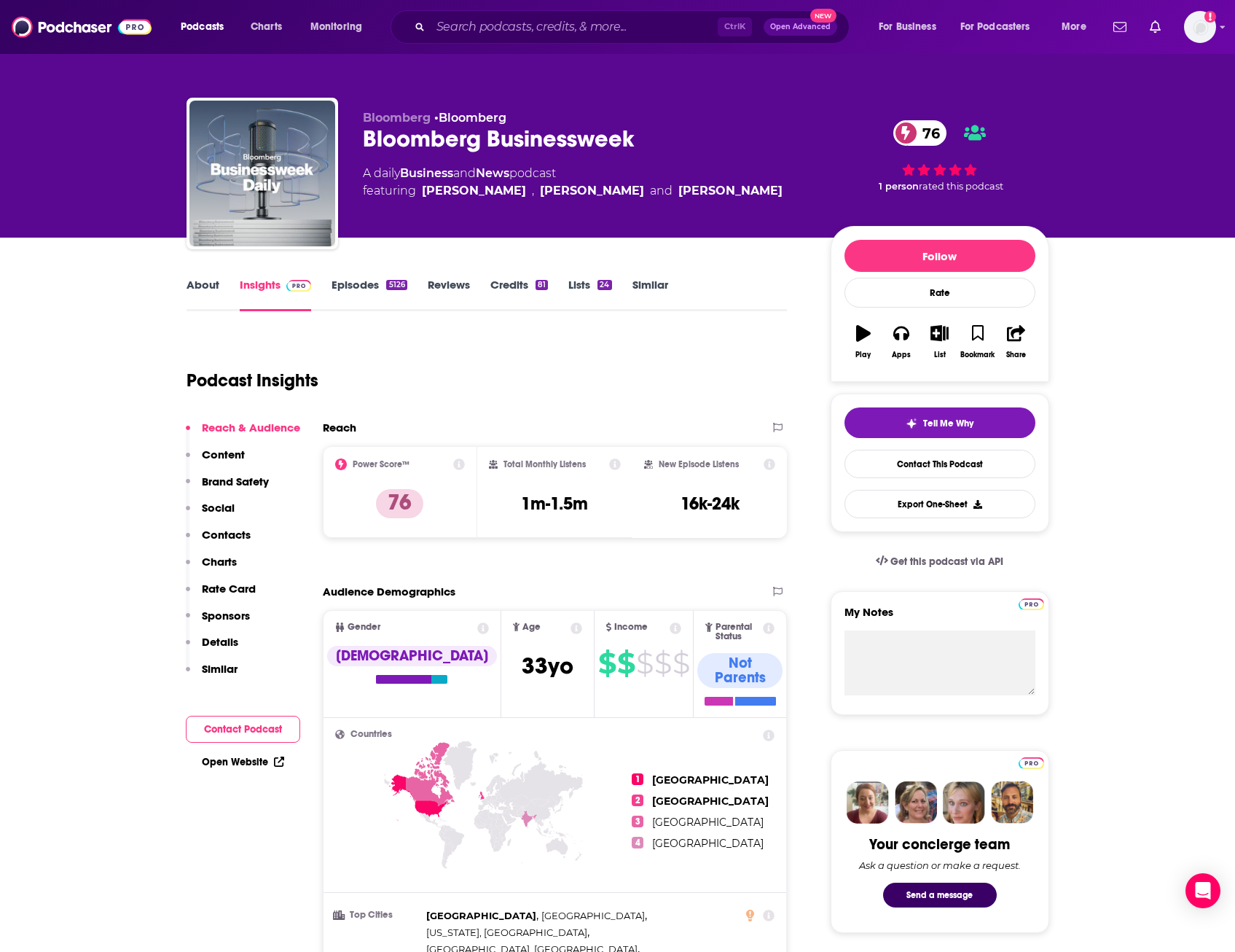
click at [202, 282] on link "About" at bounding box center [202, 295] width 33 height 34
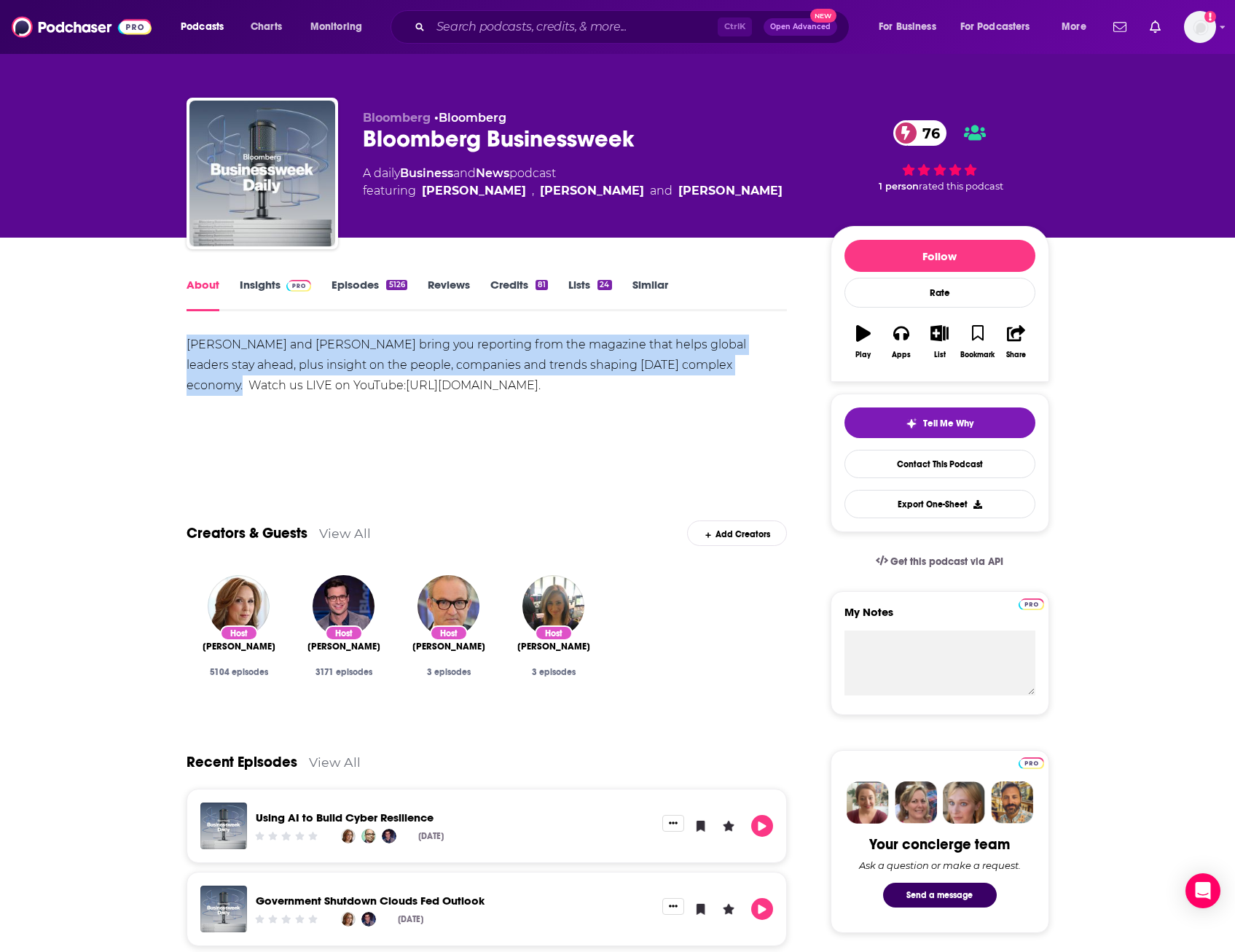
drag, startPoint x: 180, startPoint y: 343, endPoint x: 720, endPoint y: 367, distance: 540.5
copy div "[PERSON_NAME] and [PERSON_NAME] bring you reporting from the magazine that help…"
click at [282, 282] on span at bounding box center [296, 285] width 32 height 14
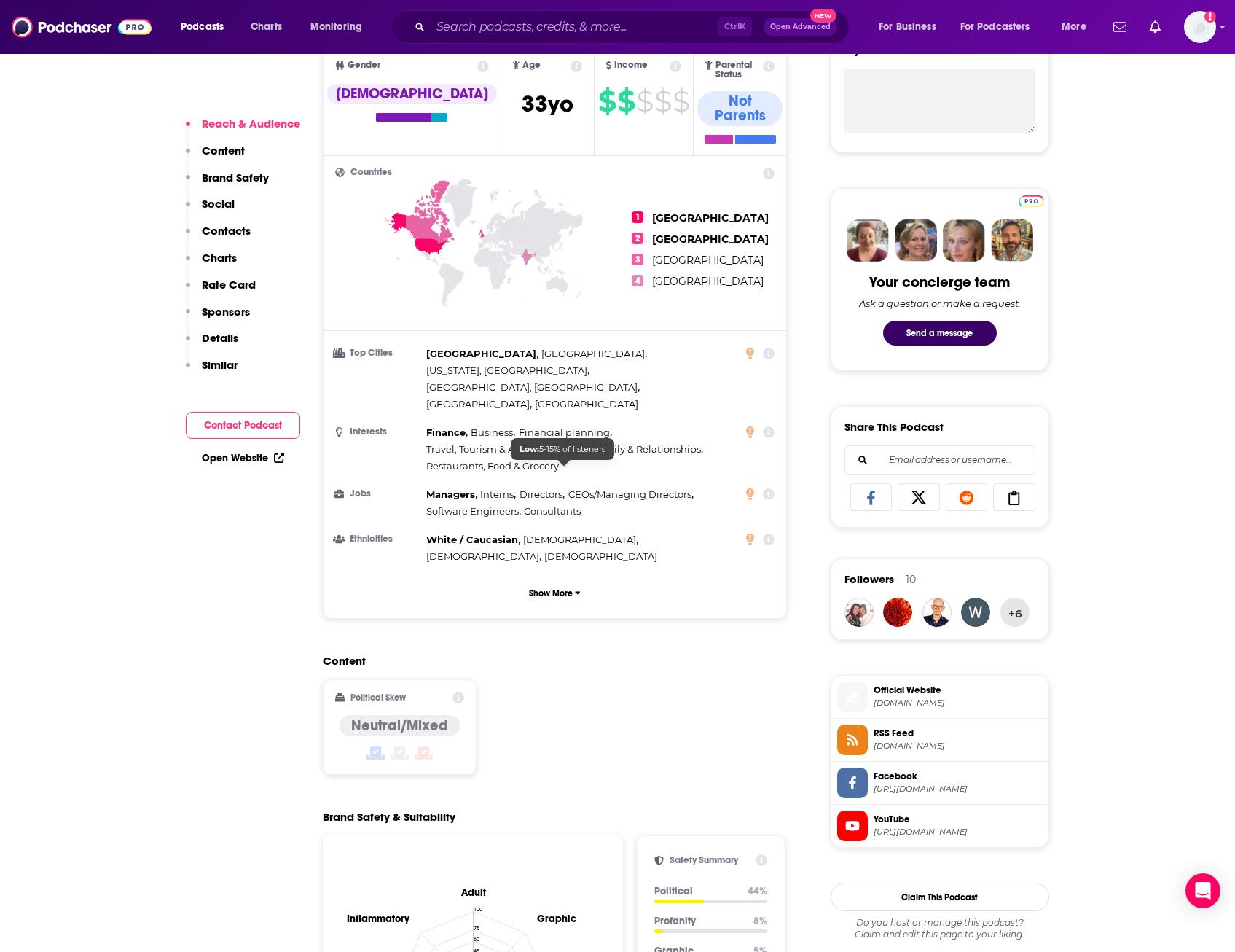
scroll to position [563, 0]
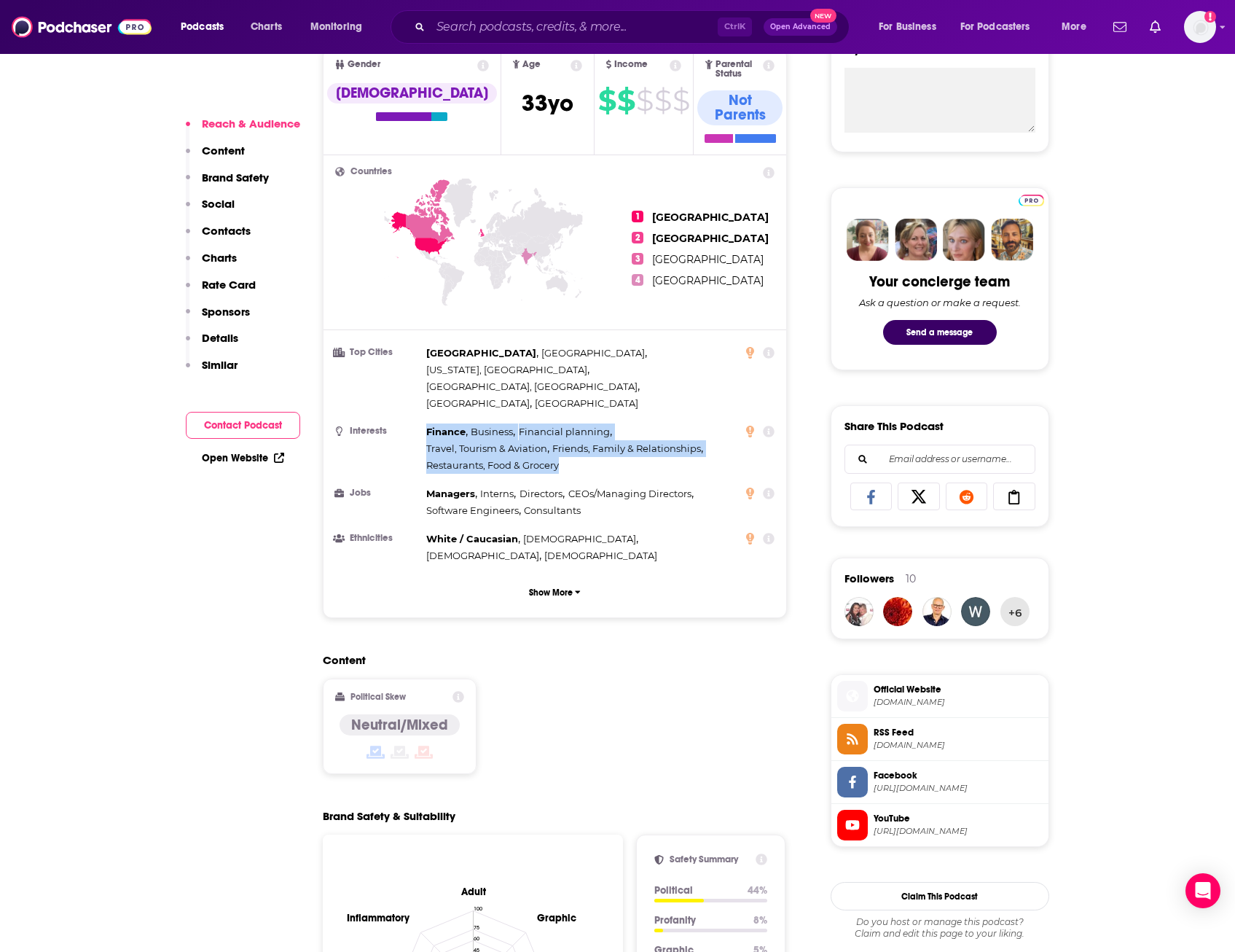
drag, startPoint x: 426, startPoint y: 359, endPoint x: 564, endPoint y: 402, distance: 144.5
click at [564, 423] on div "Finance , Business , Financial planning , Travel, Tourism & Aviation , Friends,…" at bounding box center [582, 448] width 311 height 51
copy div "Finance , Business , Financial planning , Travel, Tourism & Aviation , Friends,…"
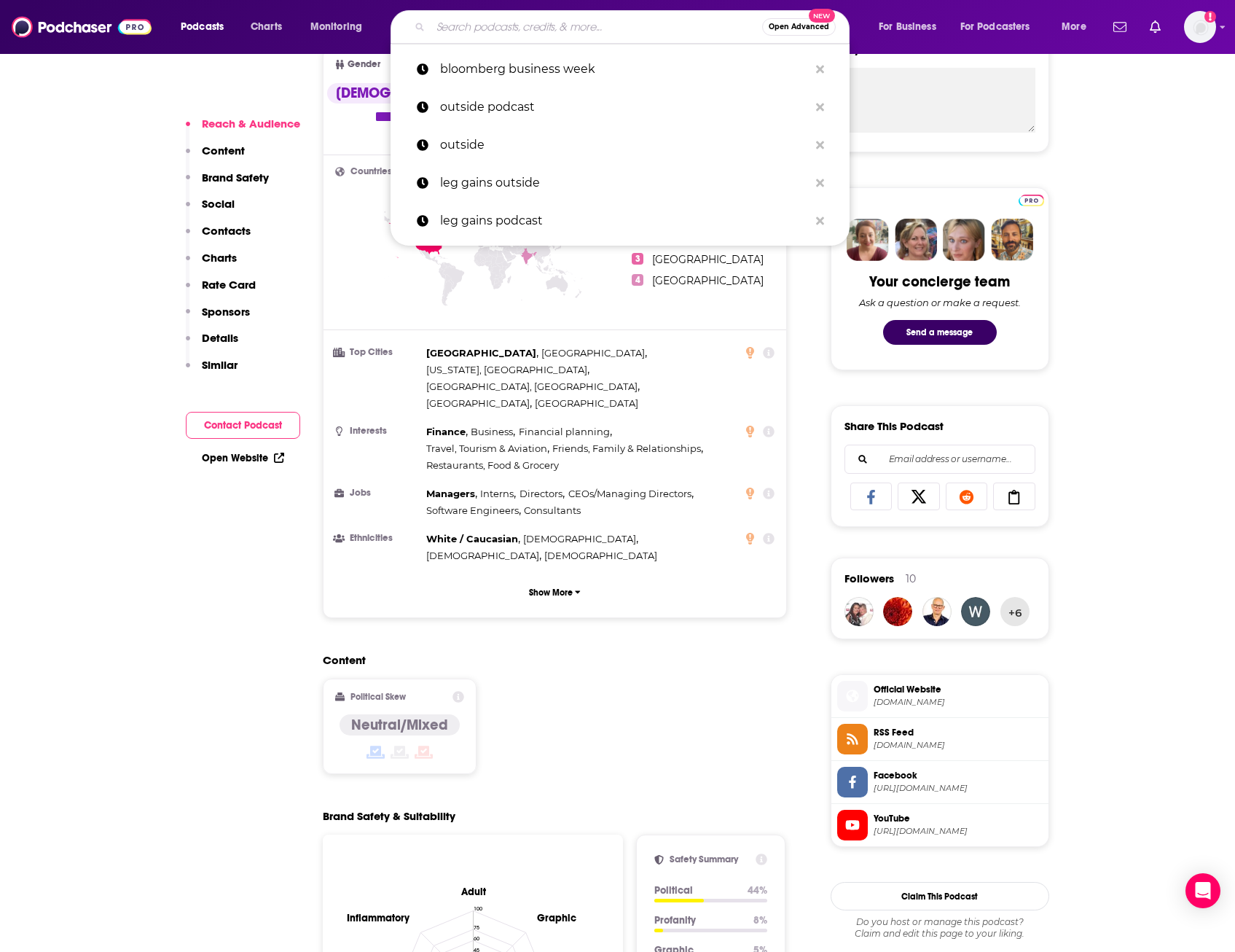
click at [467, 34] on input "Search podcasts, credits, & more..." at bounding box center [596, 27] width 331 height 23
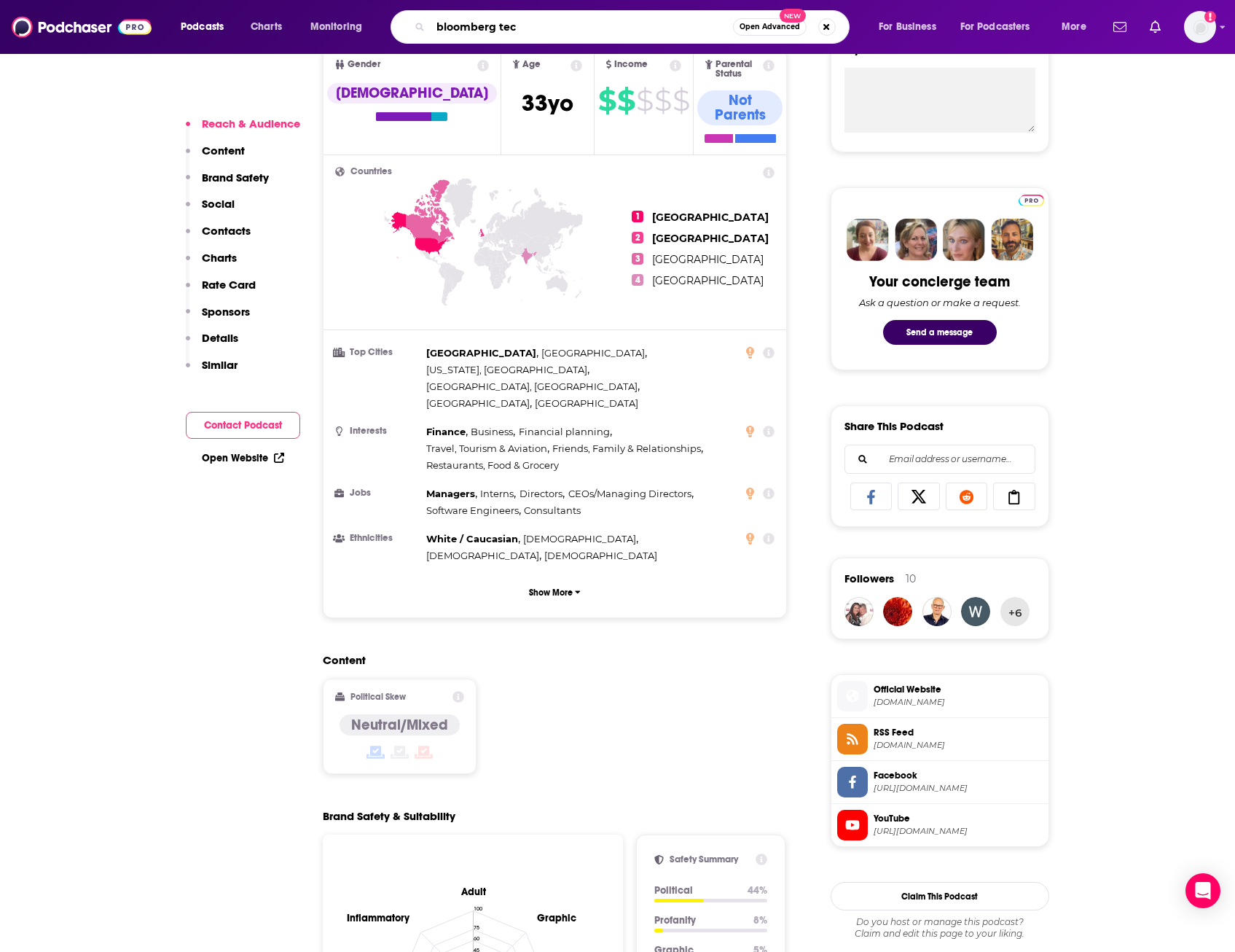
type input "bloomberg tech"
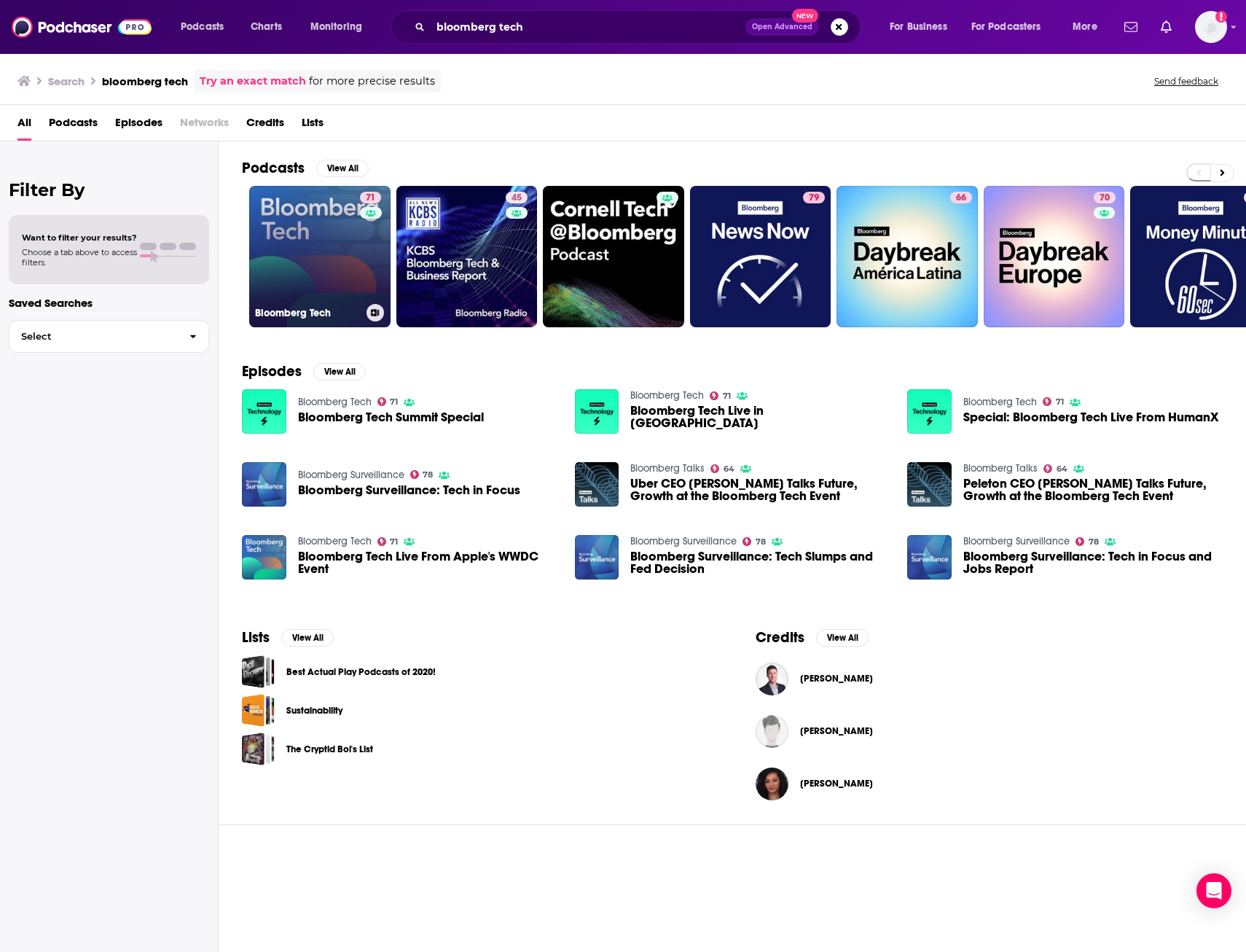
click at [327, 244] on link "71 Bloomberg Tech" at bounding box center [320, 256] width 142 height 142
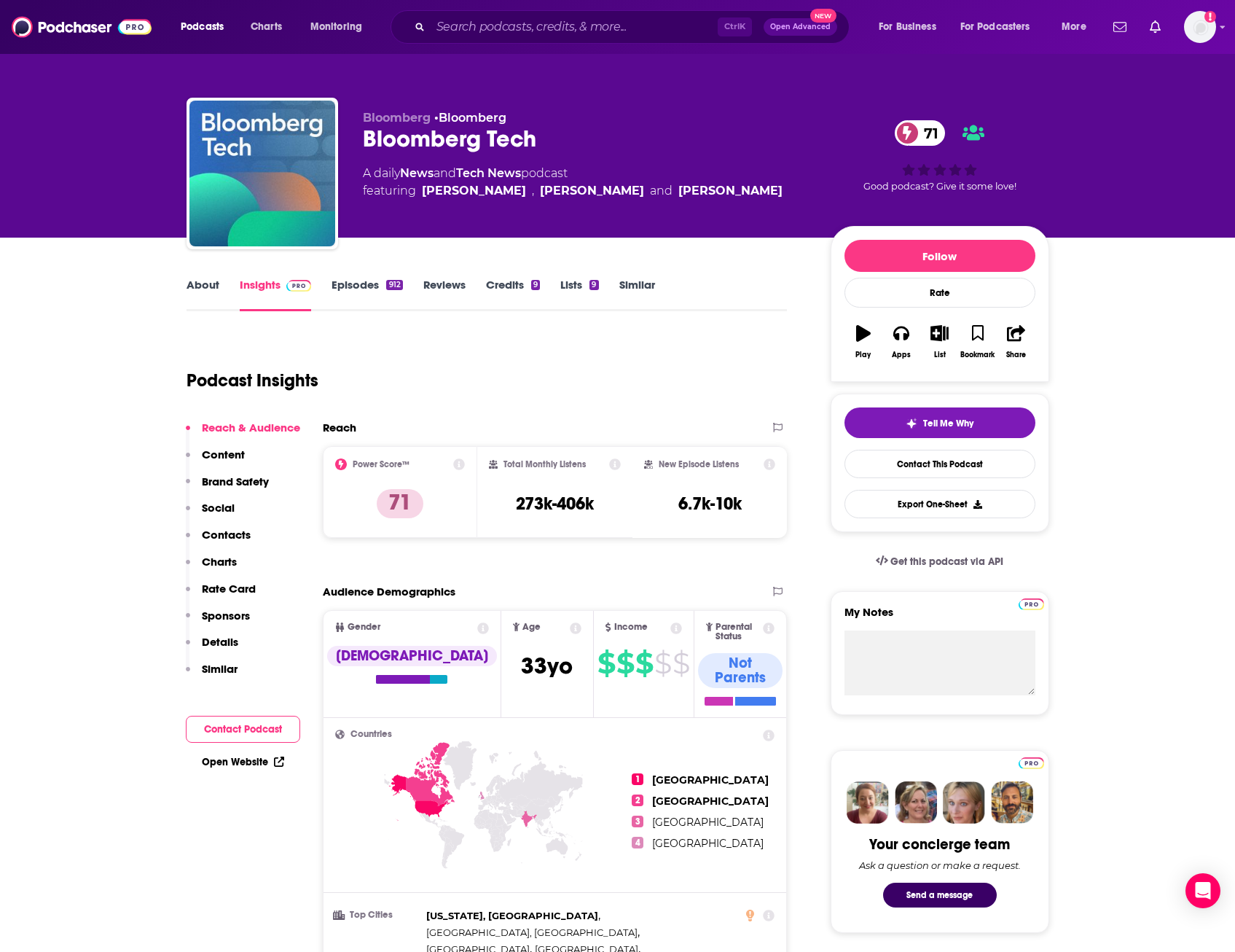
click at [204, 285] on link "About" at bounding box center [202, 295] width 33 height 34
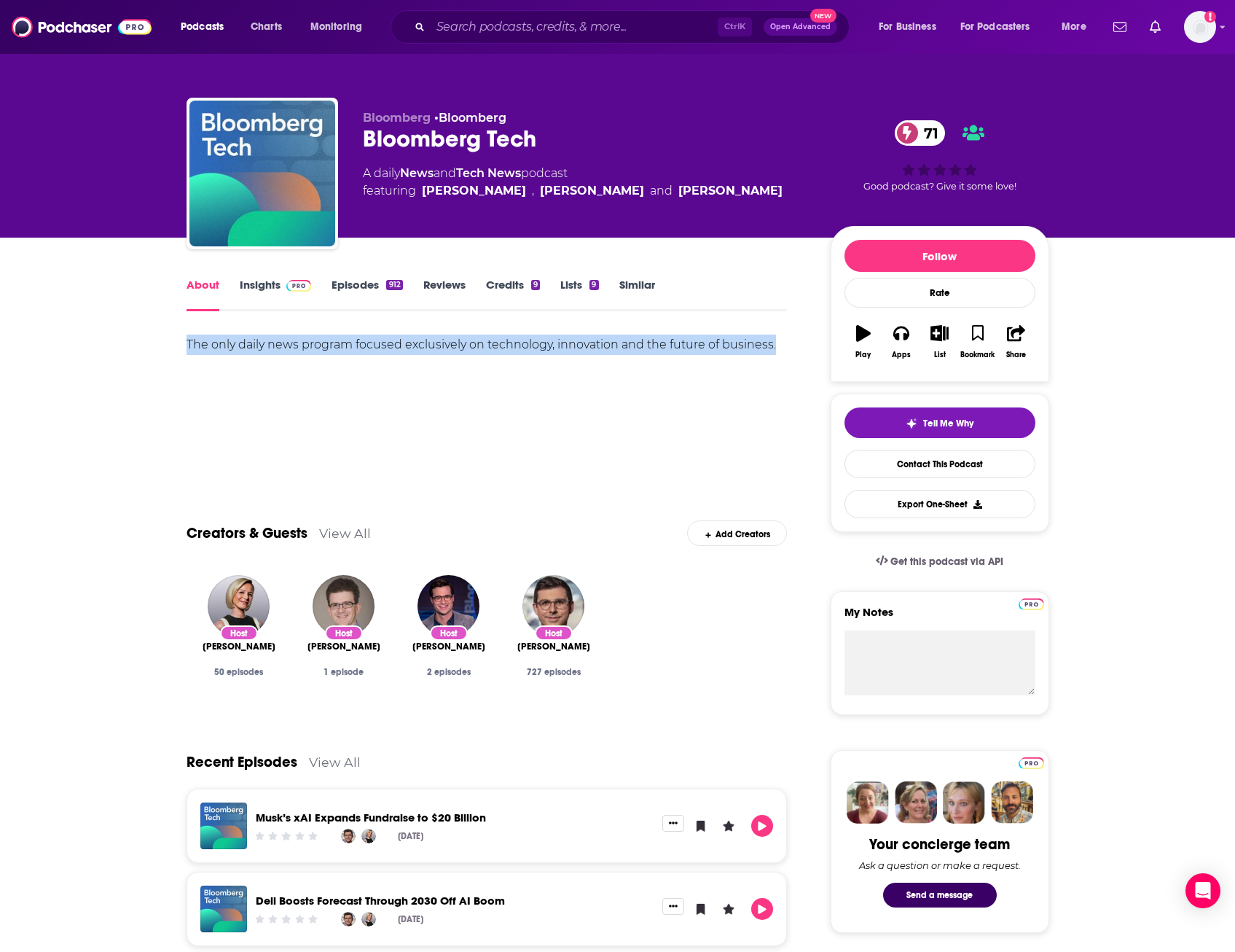
drag, startPoint x: 179, startPoint y: 340, endPoint x: 780, endPoint y: 384, distance: 602.6
copy div "The only daily news program focused exclusively on technology, innovation and t…"
click at [275, 287] on link "Insights" at bounding box center [276, 295] width 72 height 34
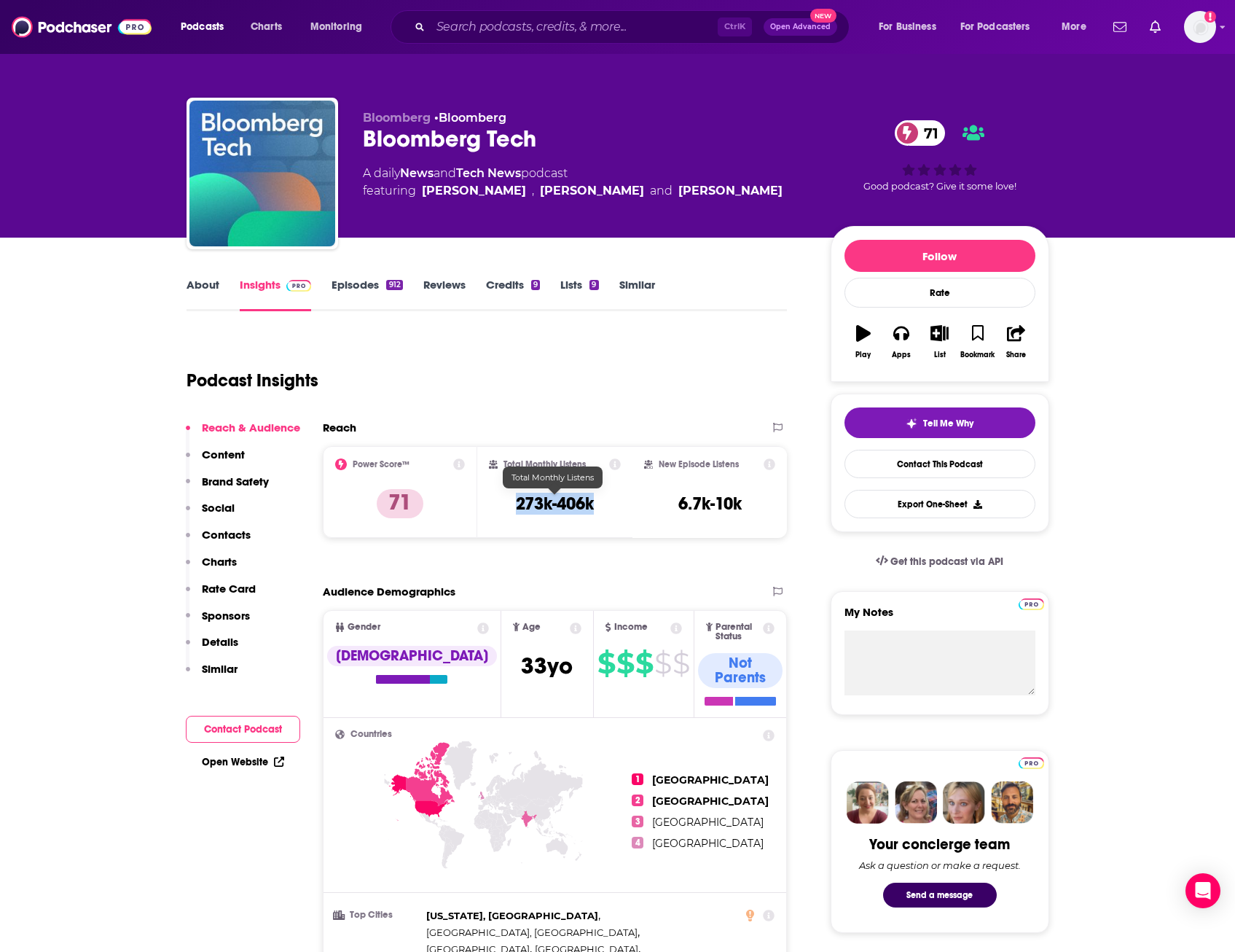
drag, startPoint x: 507, startPoint y: 508, endPoint x: 603, endPoint y: 510, distance: 96.0
click at [603, 510] on div "Total Monthly Listens 273k-406k" at bounding box center [555, 491] width 132 height 67
copy h3 "273k-406k"
click at [549, 390] on div "Podcast Insights" at bounding box center [481, 371] width 590 height 74
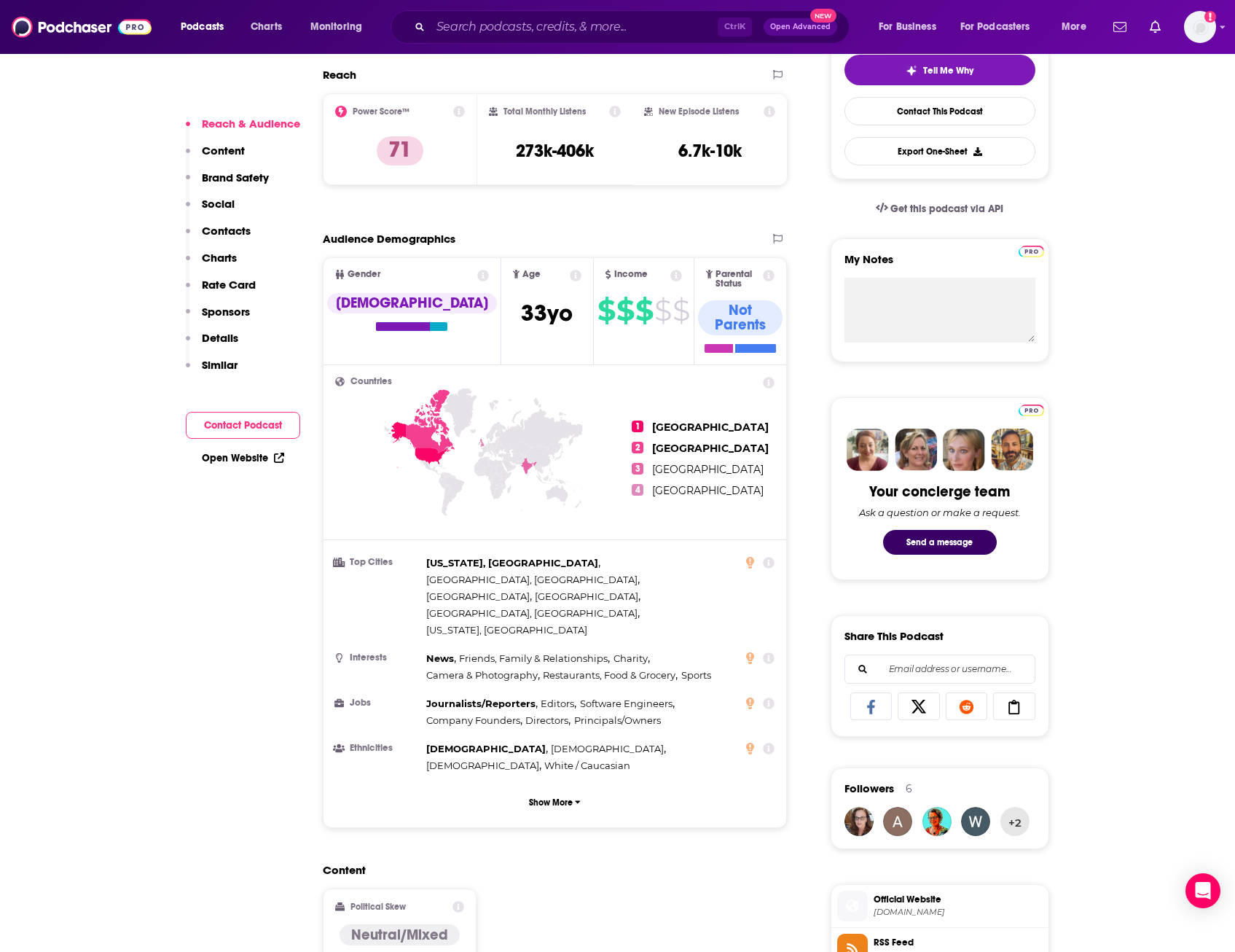
scroll to position [422, 0]
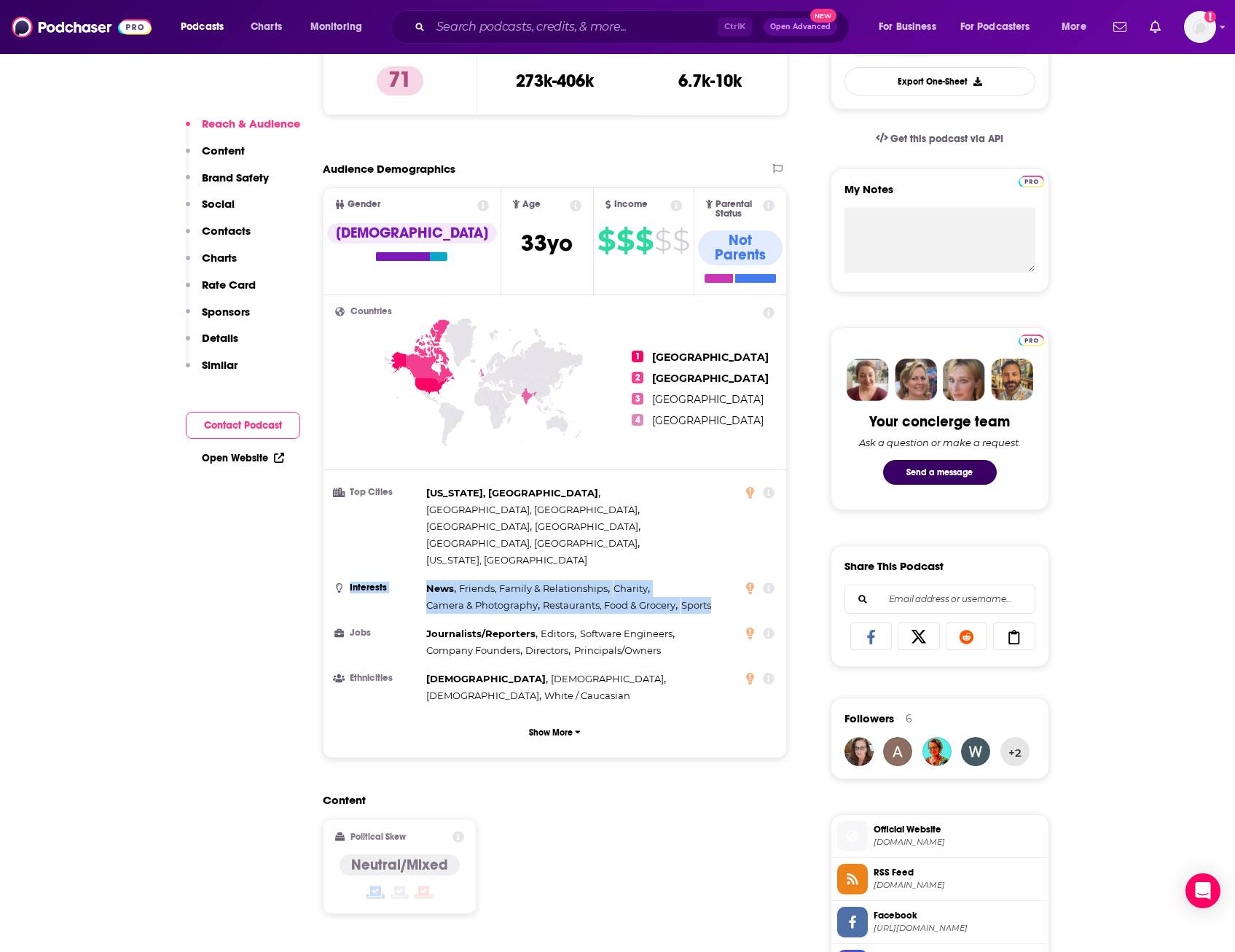
drag, startPoint x: 416, startPoint y: 521, endPoint x: 761, endPoint y: 538, distance: 345.4
click at [761, 580] on li "Interests News , Friends, Family & Relationships , Charity , Camera & Photograp…" at bounding box center [555, 597] width 440 height 34
copy li "Interests News , Friends, Family & Relationships , Charity , Camera & Photograp…"
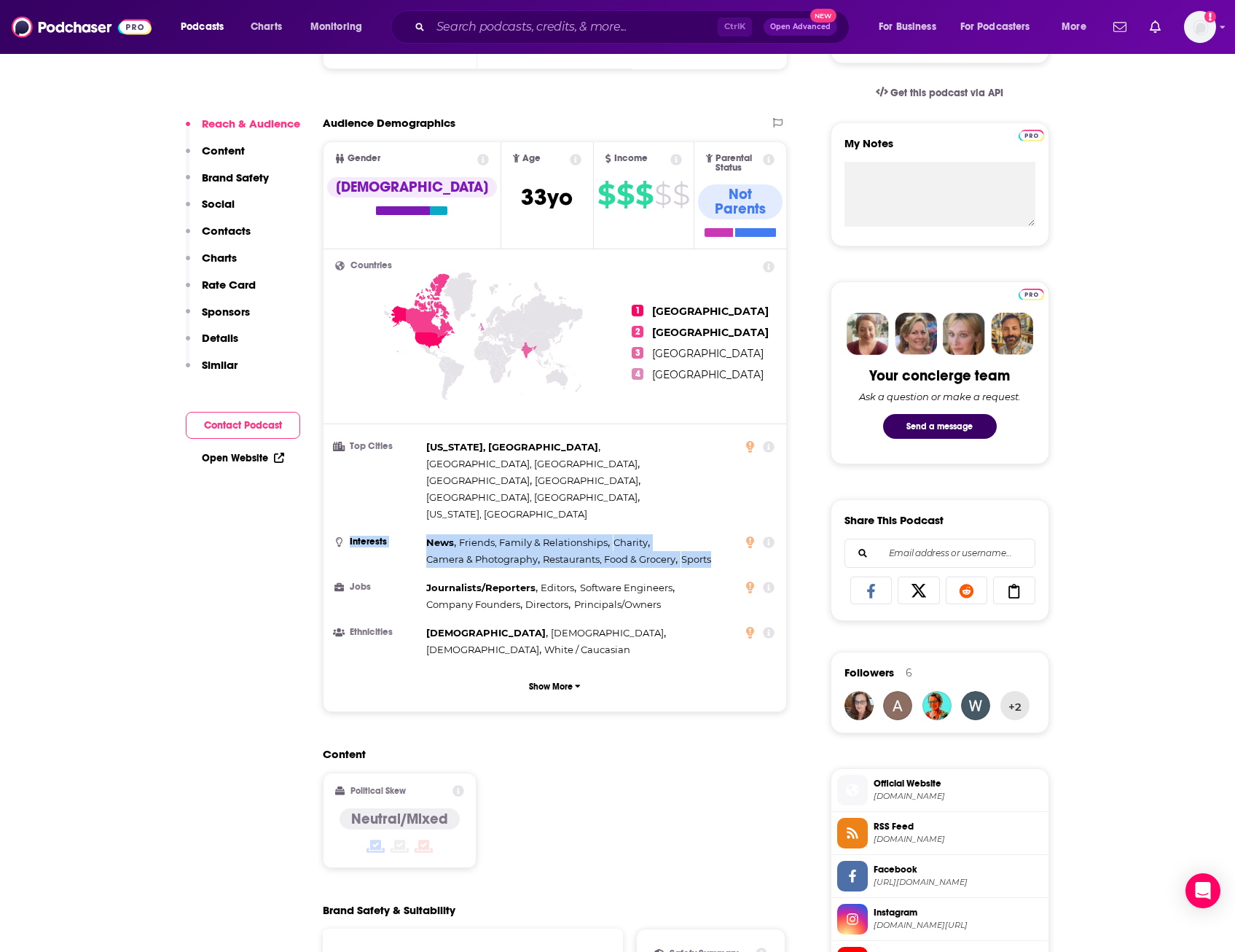
scroll to position [227, 0]
